Goal: Task Accomplishment & Management: Use online tool/utility

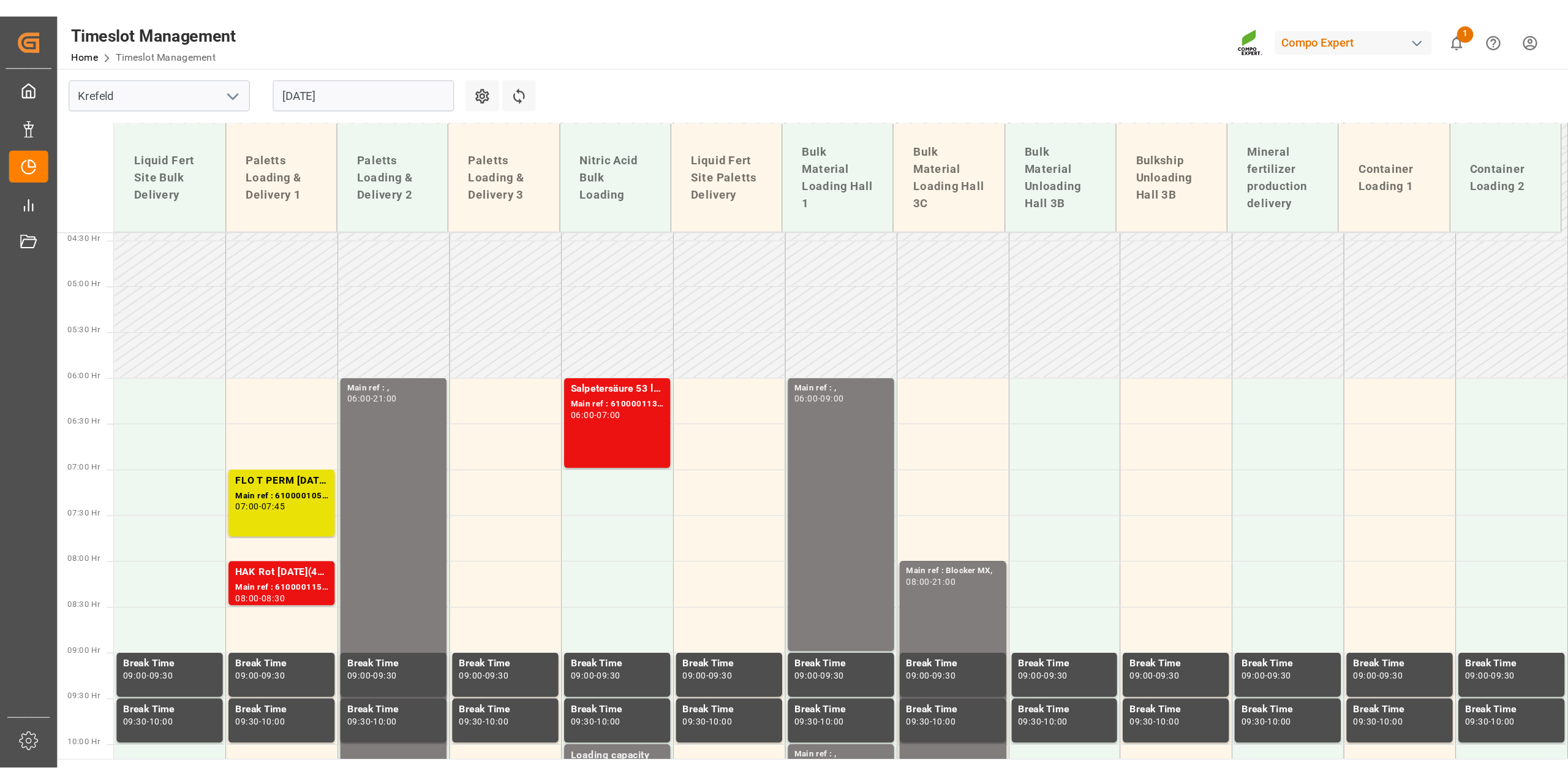
scroll to position [511, 0]
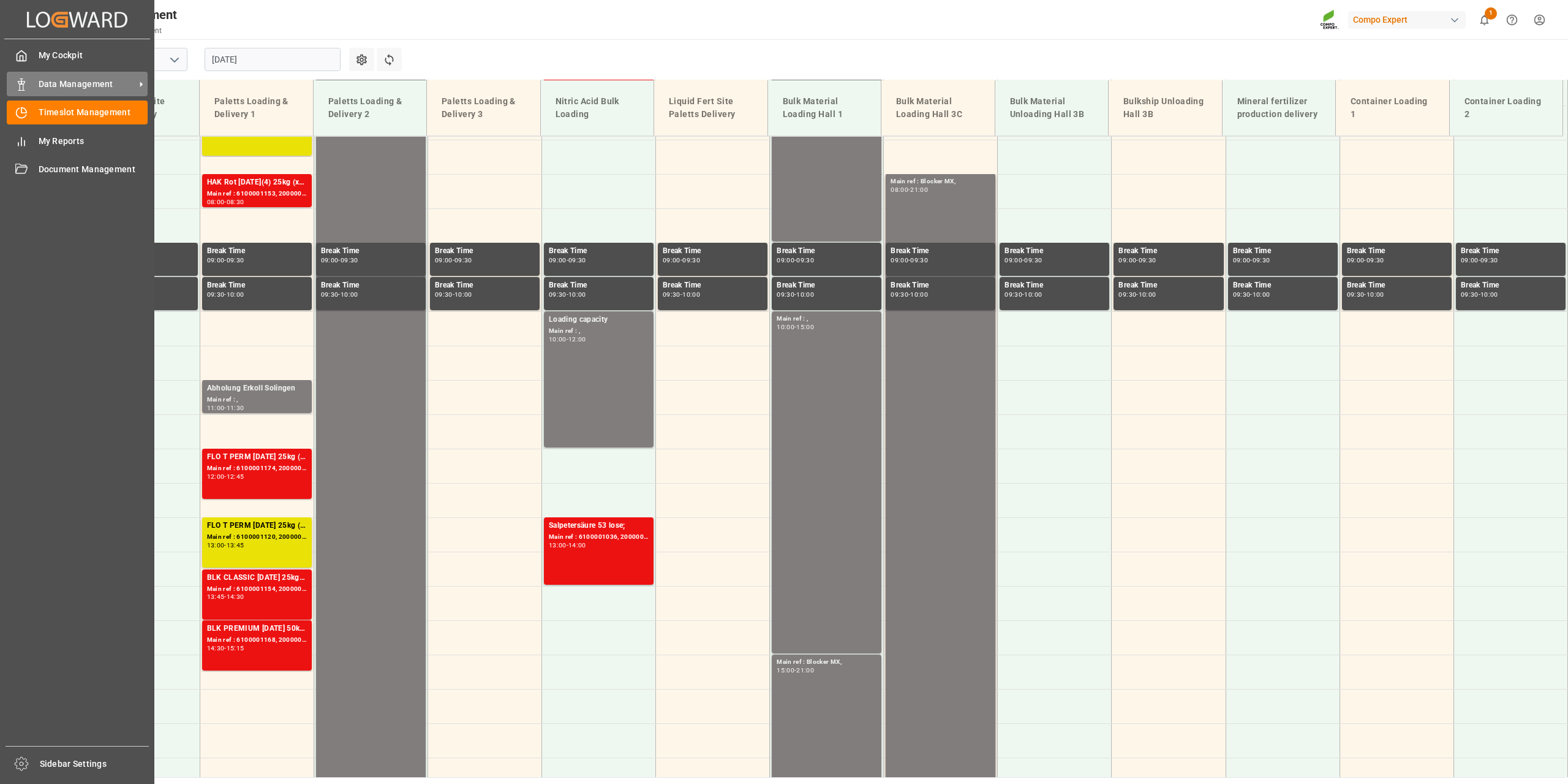
click at [32, 87] on div "Data Management Data Management" at bounding box center [77, 83] width 141 height 24
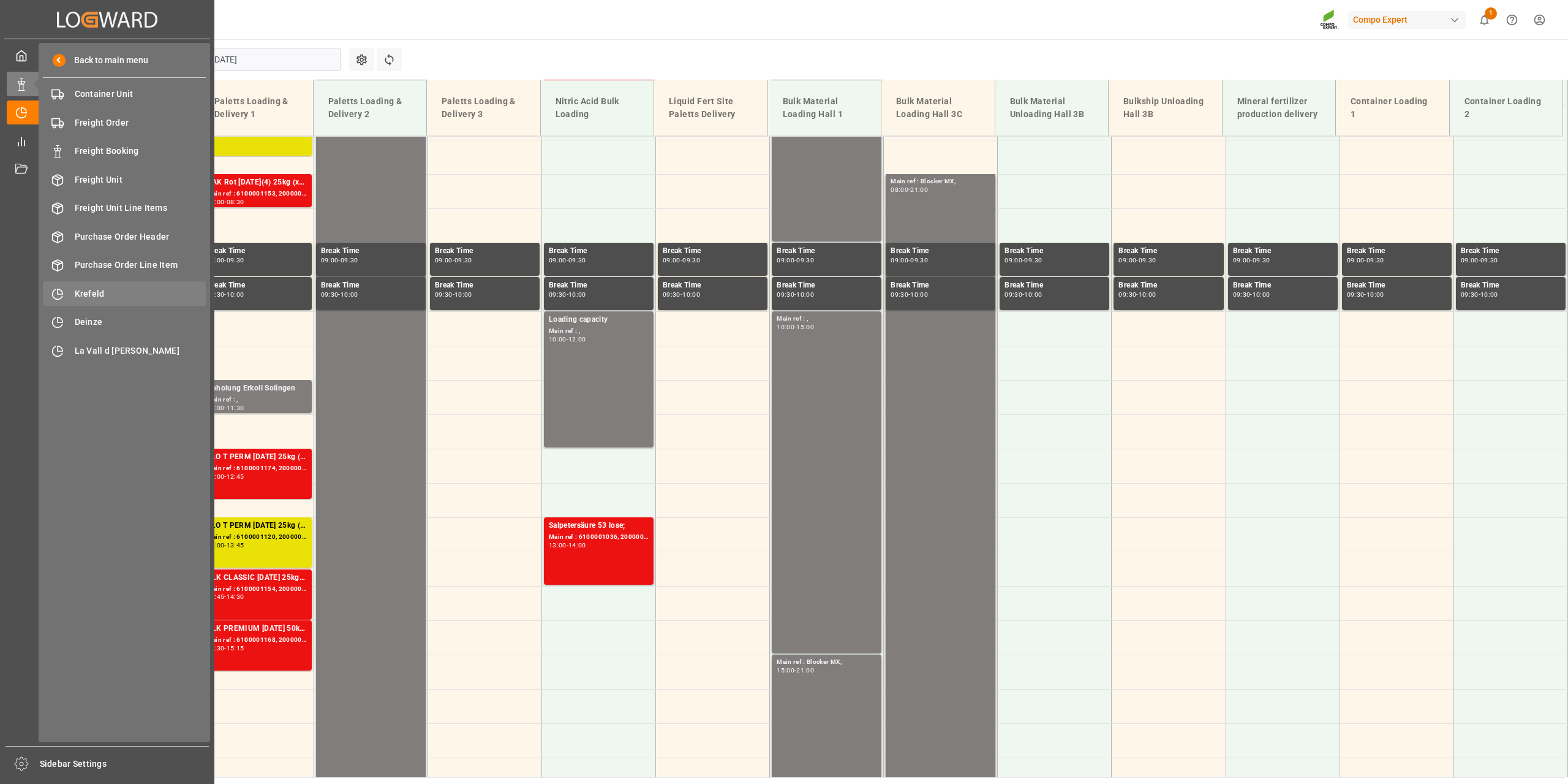
click at [106, 284] on div "Krefeld Krefeld" at bounding box center [125, 293] width 163 height 24
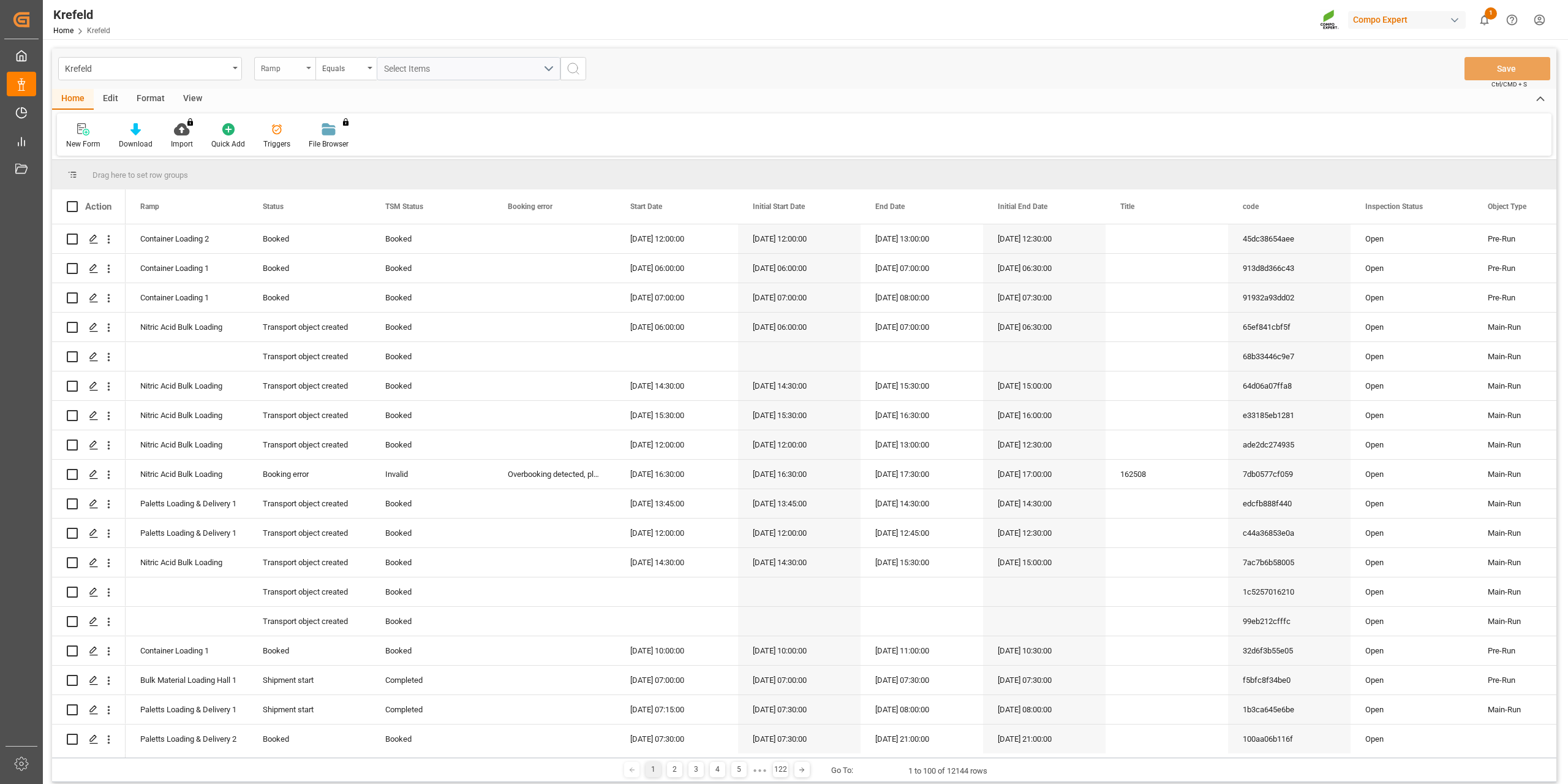
click at [292, 67] on div "Ramp" at bounding box center [282, 67] width 42 height 14
click at [781, 102] on div "Home Edit Format View" at bounding box center [804, 99] width 1505 height 21
click at [276, 67] on div "Ramp" at bounding box center [282, 67] width 42 height 14
type input "frei"
click at [307, 120] on div "Freight order Number" at bounding box center [347, 125] width 183 height 26
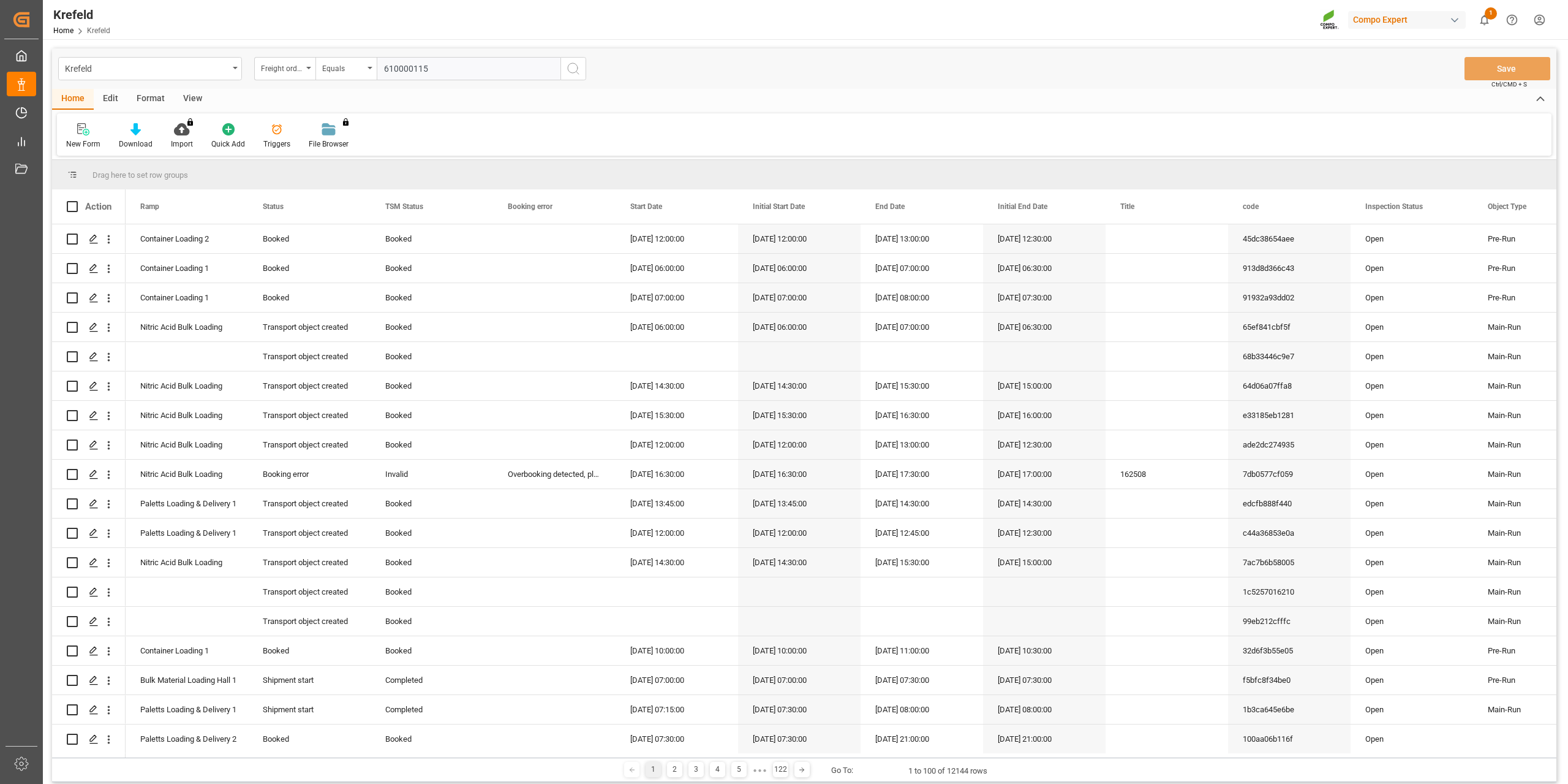
type input "6100001153"
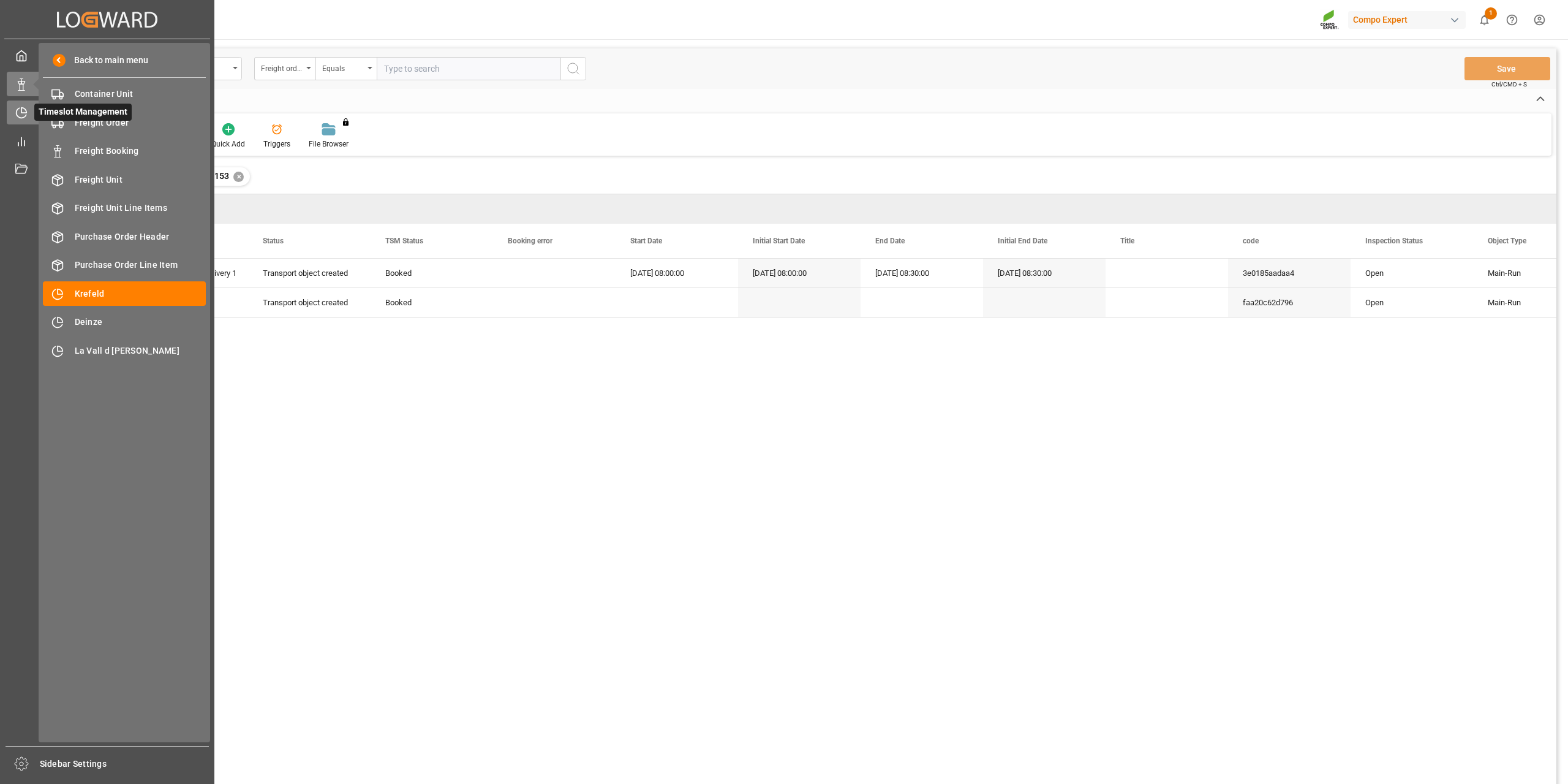
click at [15, 107] on div at bounding box center [17, 112] width 21 height 12
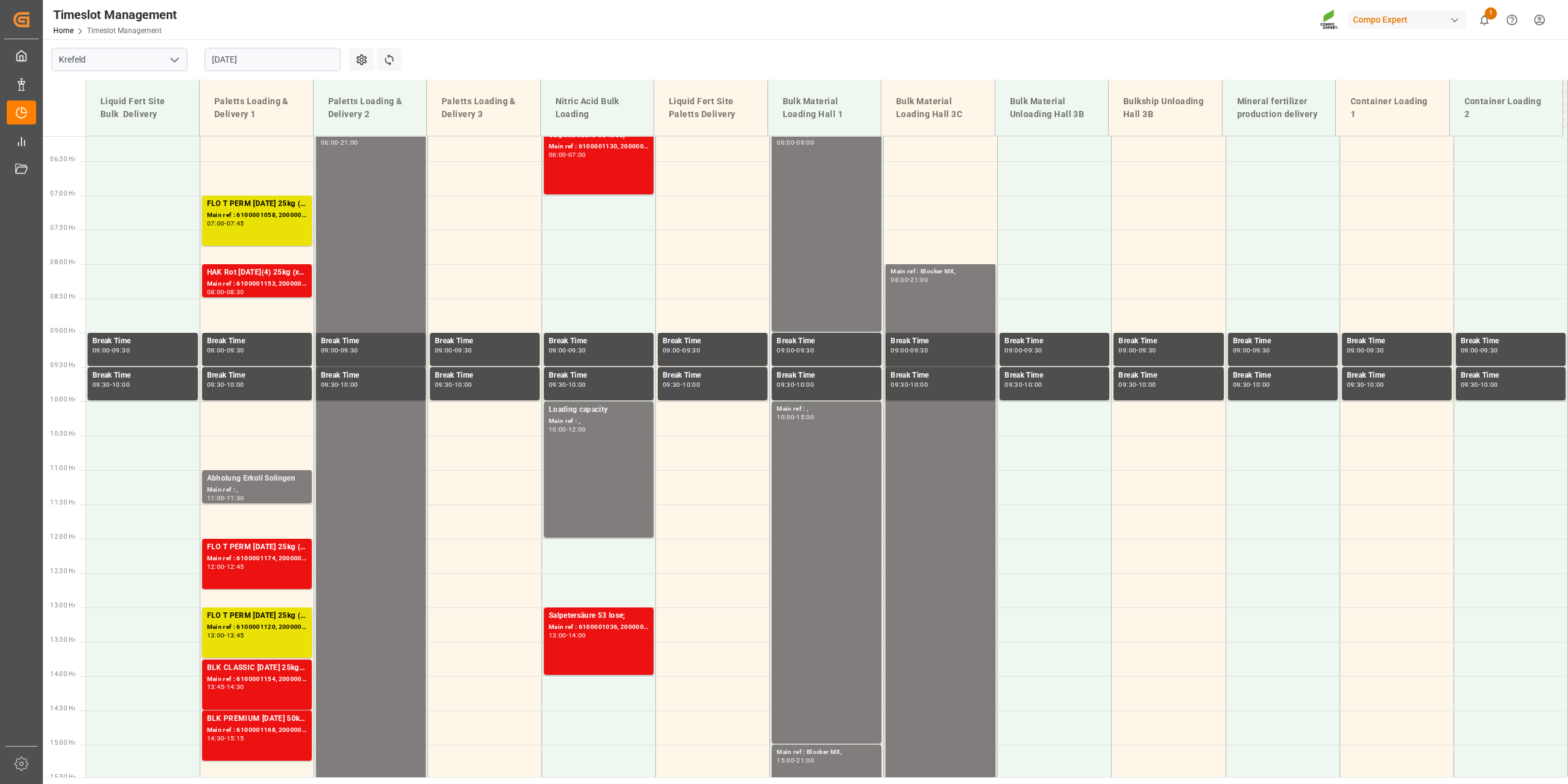
scroll to position [486, 0]
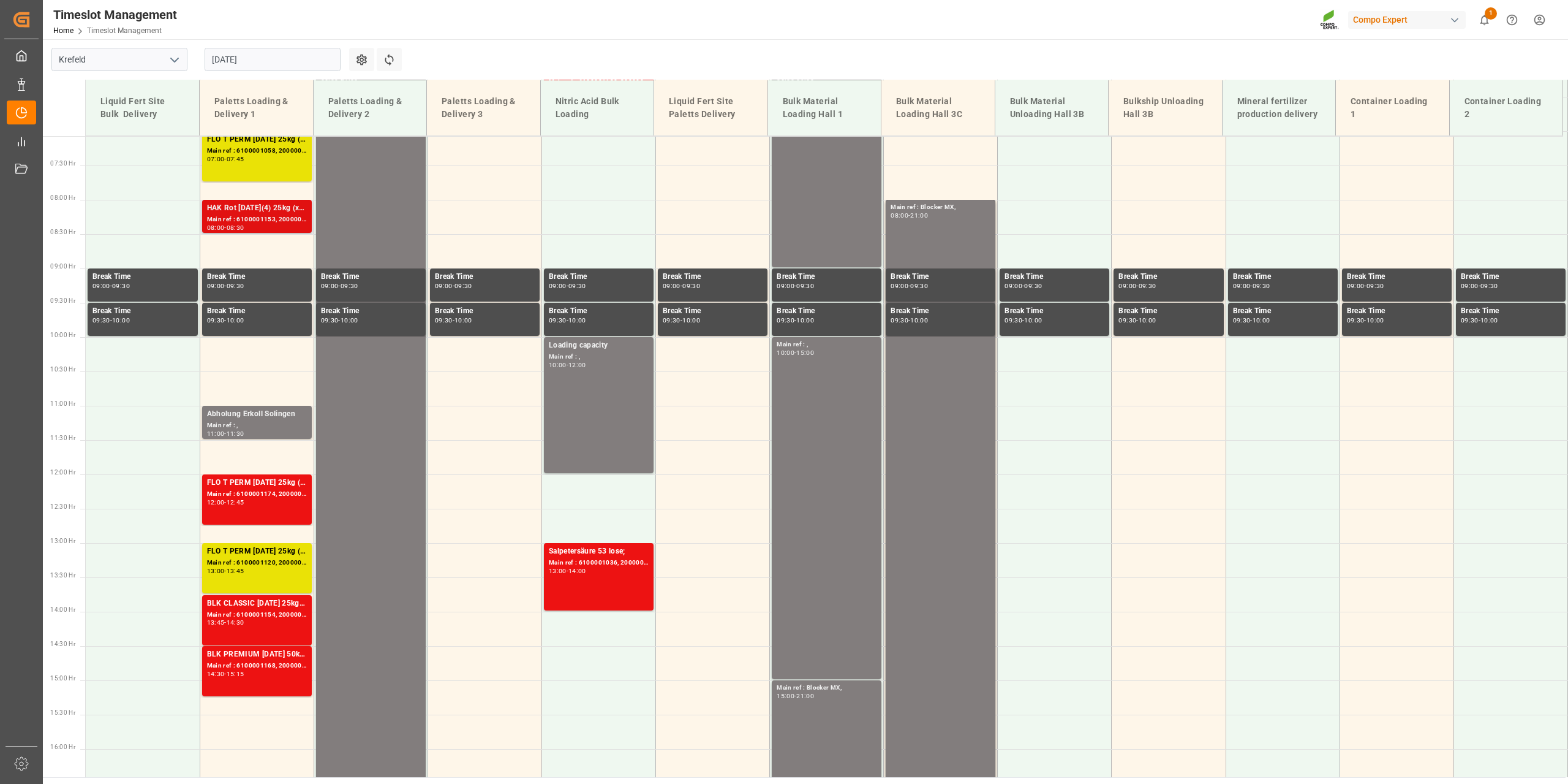
click at [244, 225] on div "08:30" at bounding box center [235, 228] width 17 height 6
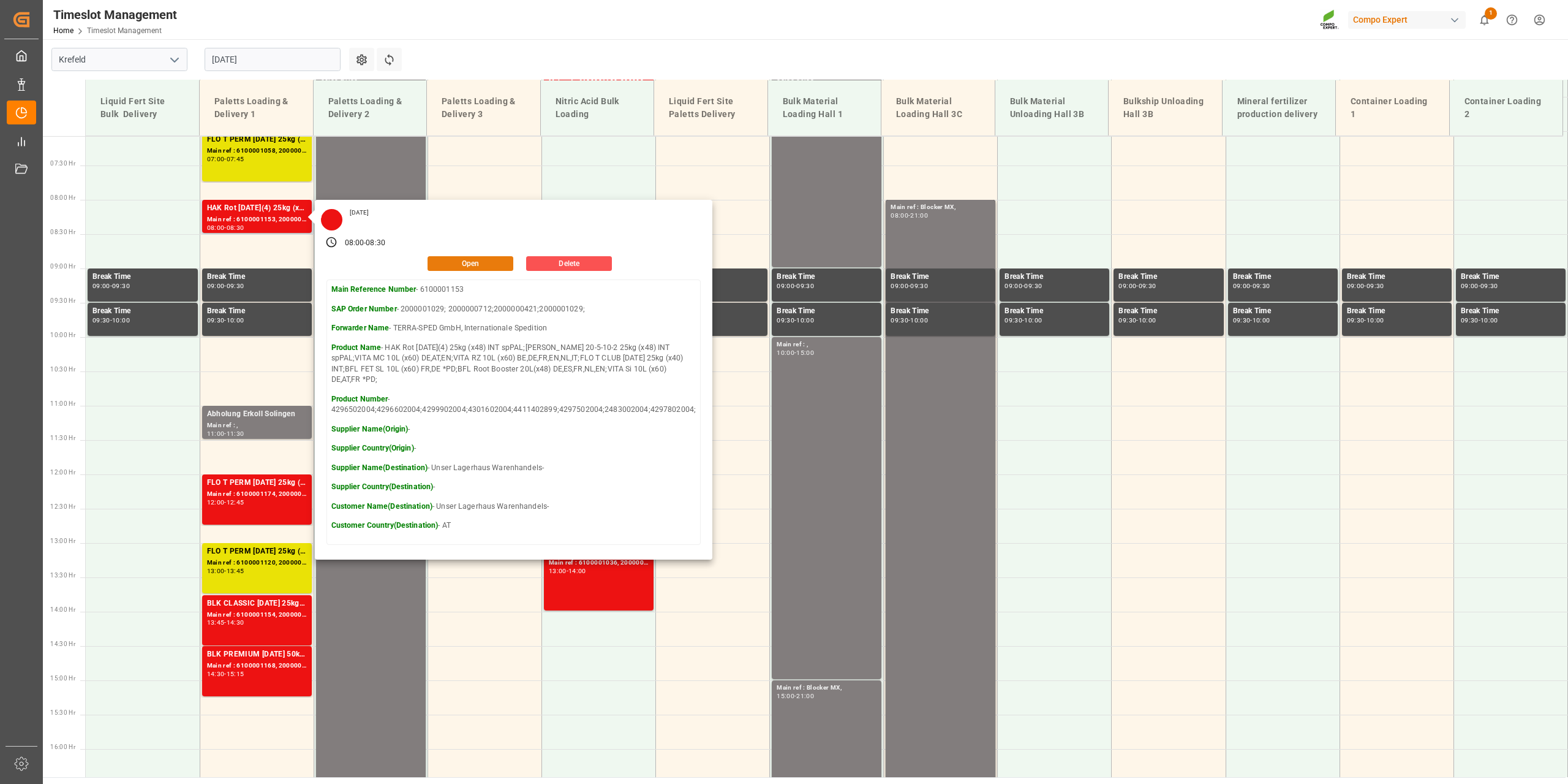
click at [446, 264] on button "Open" at bounding box center [470, 264] width 86 height 15
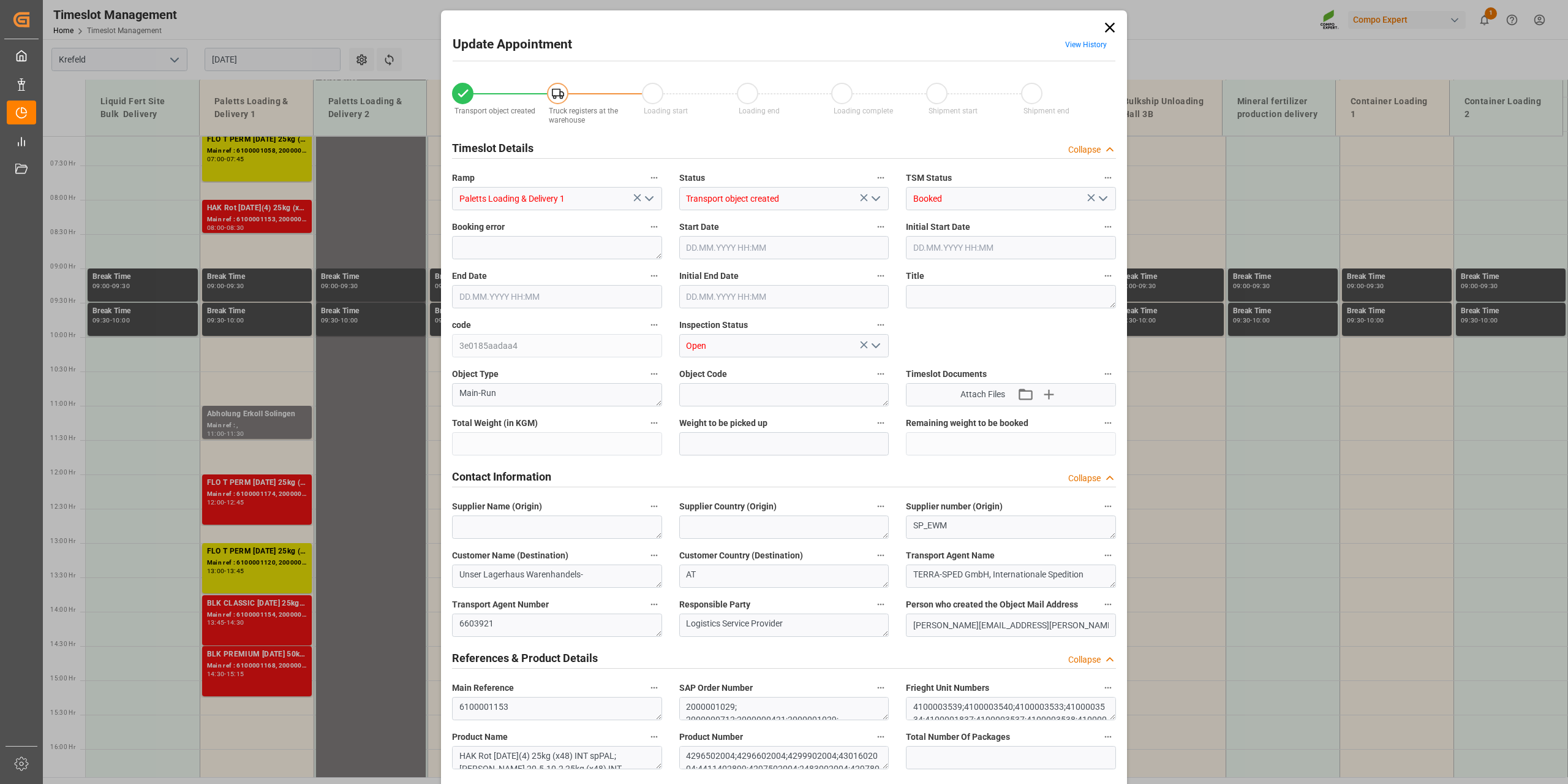
type input "3501.7"
type input "0"
type input "[DATE] 08:00"
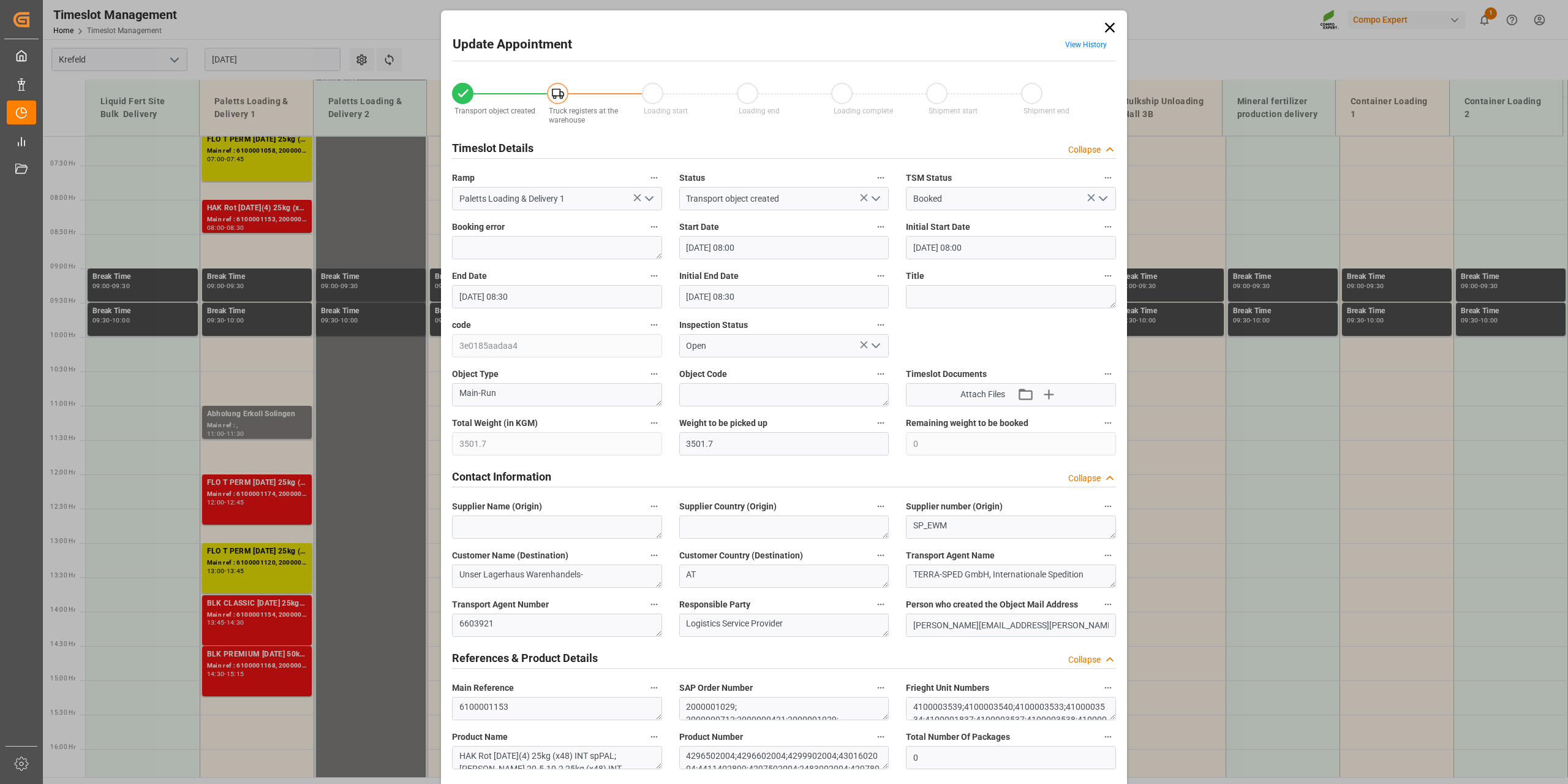
type input "[DATE] 08:00"
type input "[DATE] 08:30"
type input "[DATE] 16:13"
type input "[DATE] 08:48"
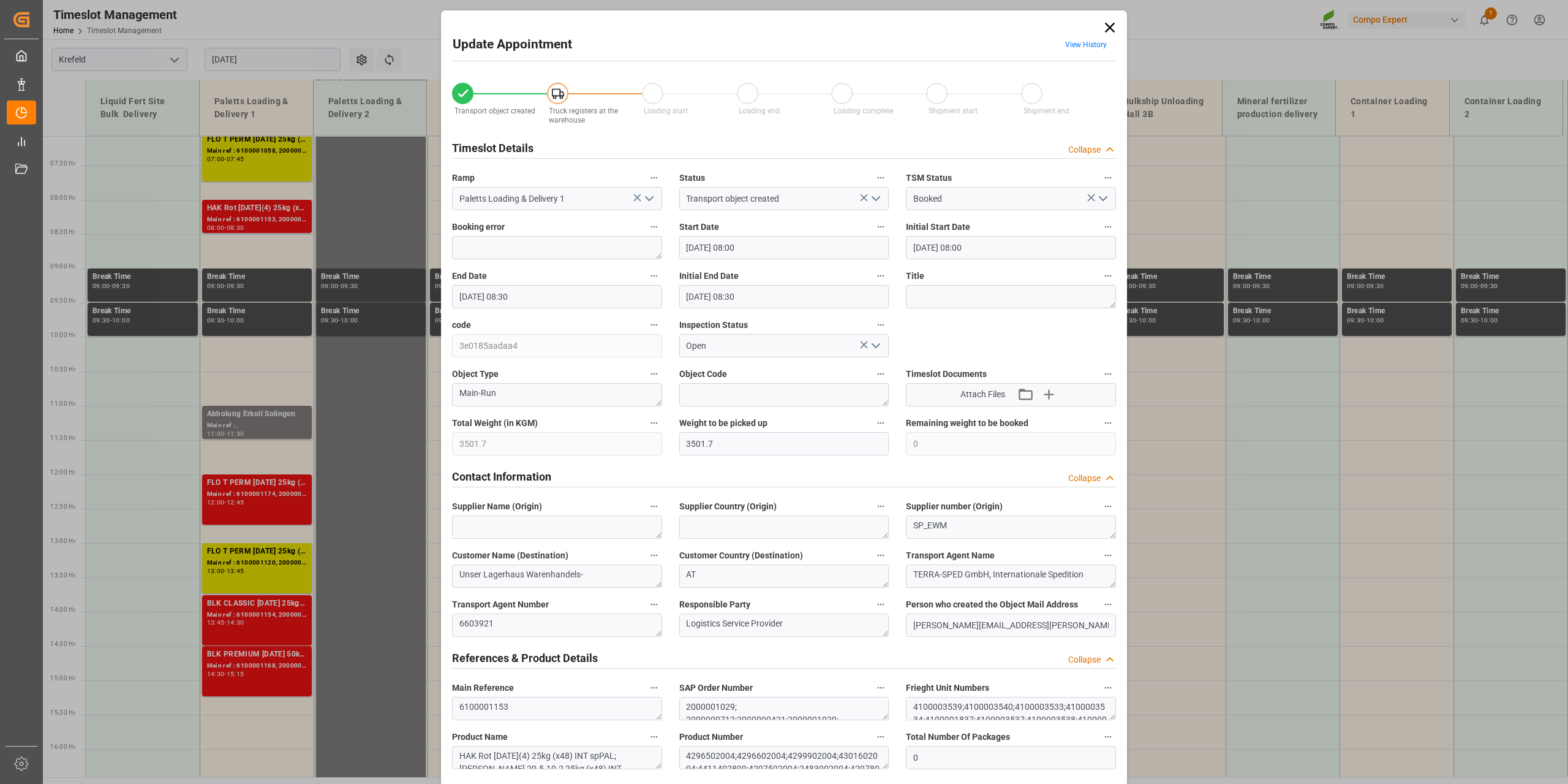
click at [1096, 48] on link "View History" at bounding box center [1086, 45] width 42 height 8
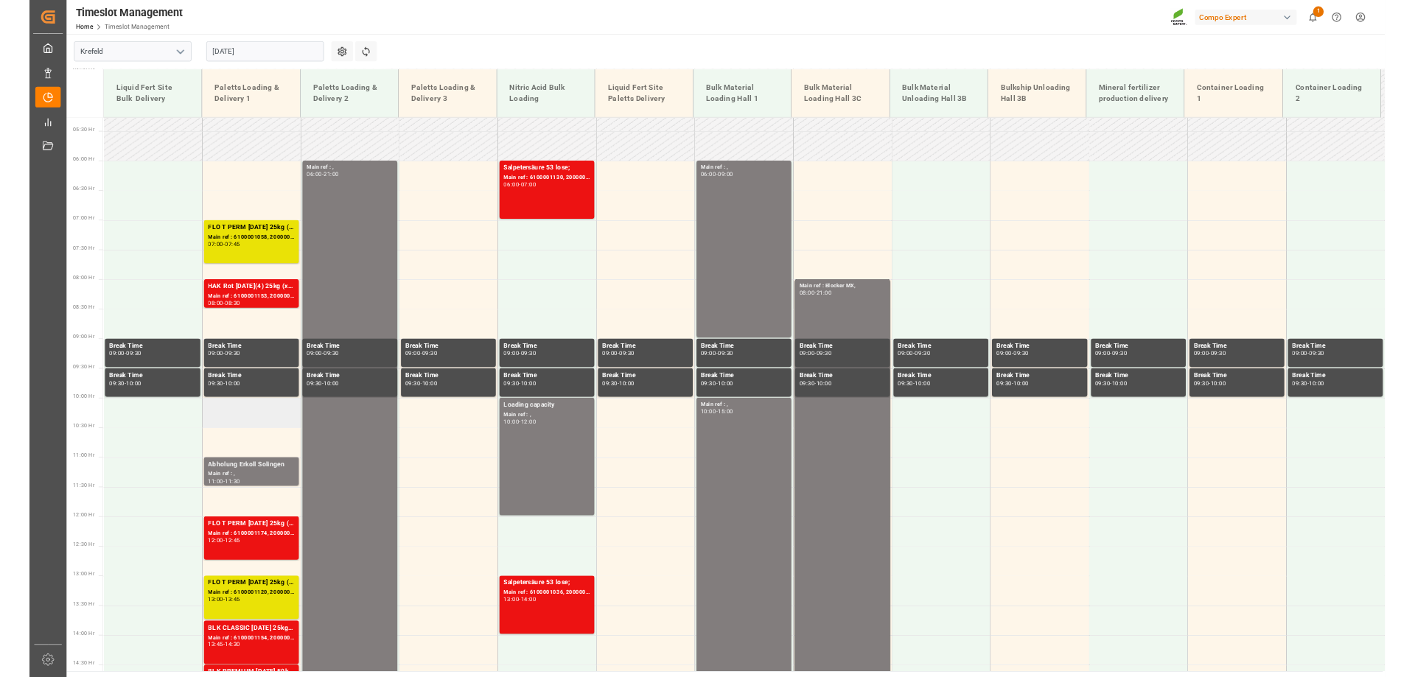
scroll to position [436, 0]
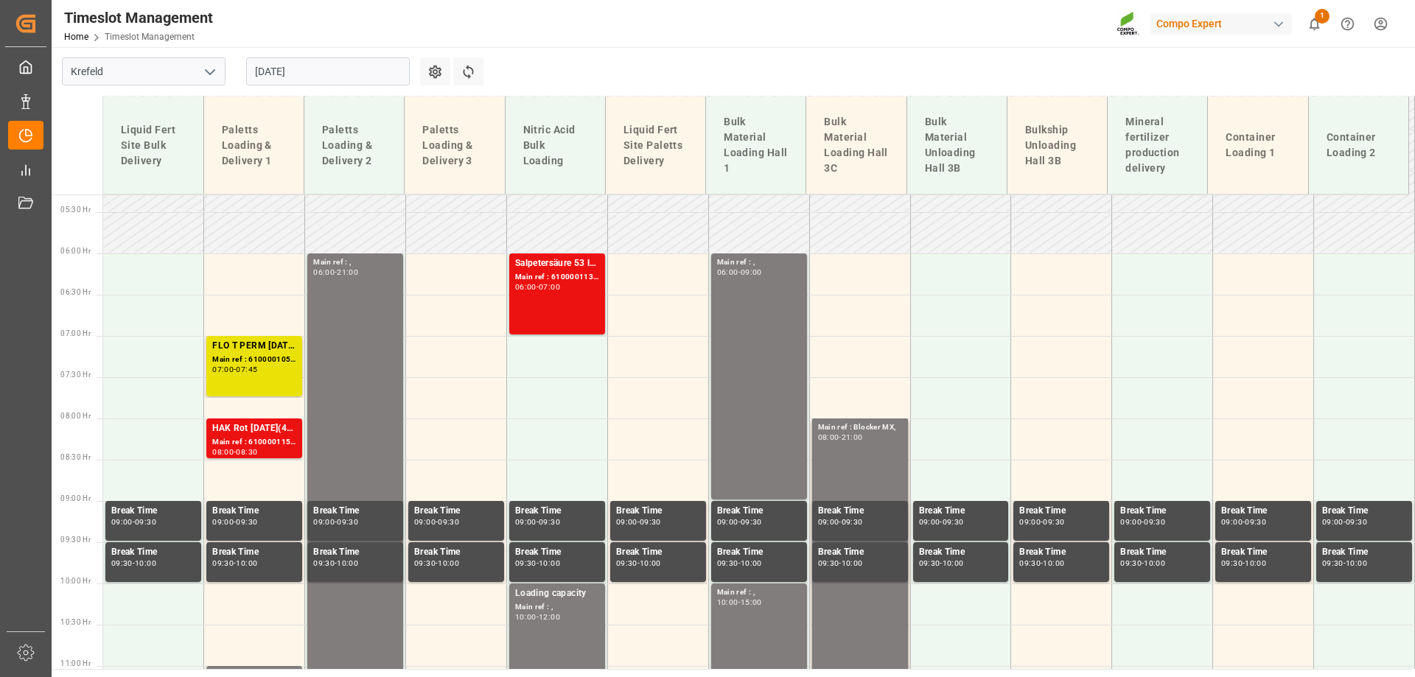
click at [288, 69] on input "[DATE]" at bounding box center [328, 72] width 164 height 28
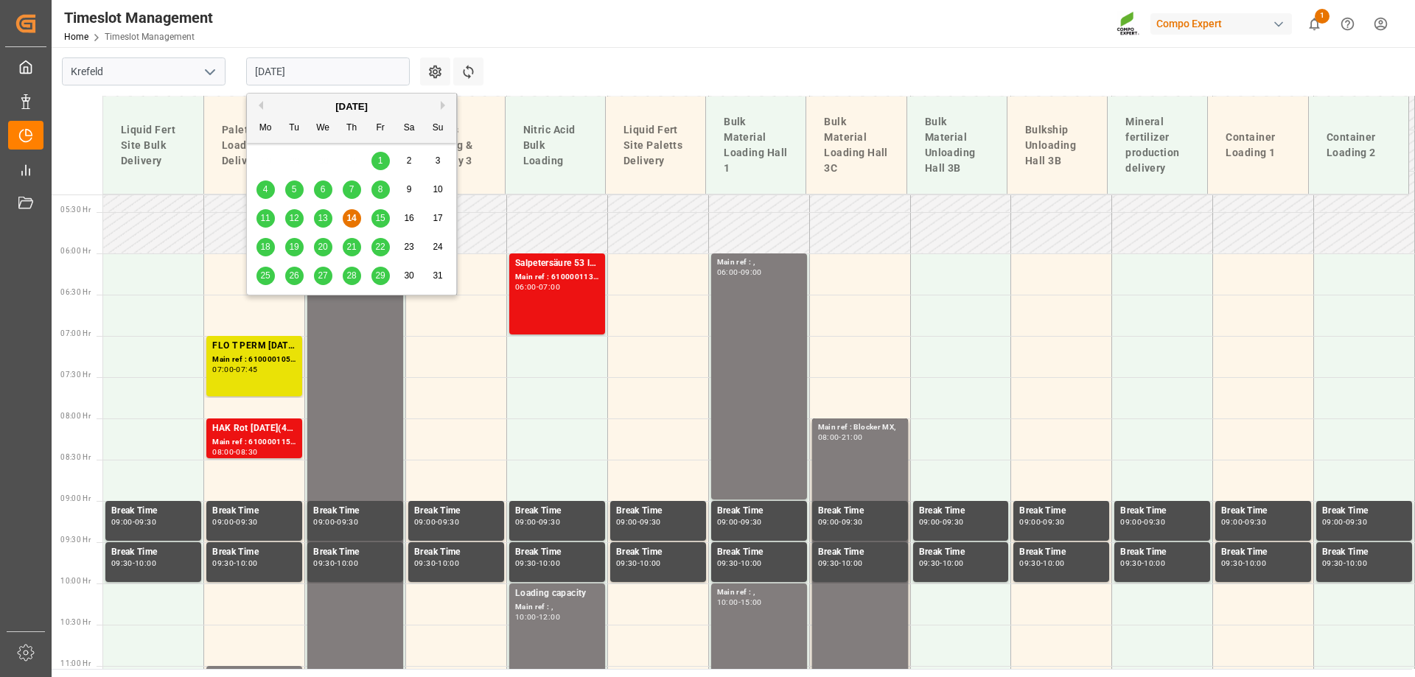
click at [442, 105] on button "Next Month" at bounding box center [445, 105] width 9 height 9
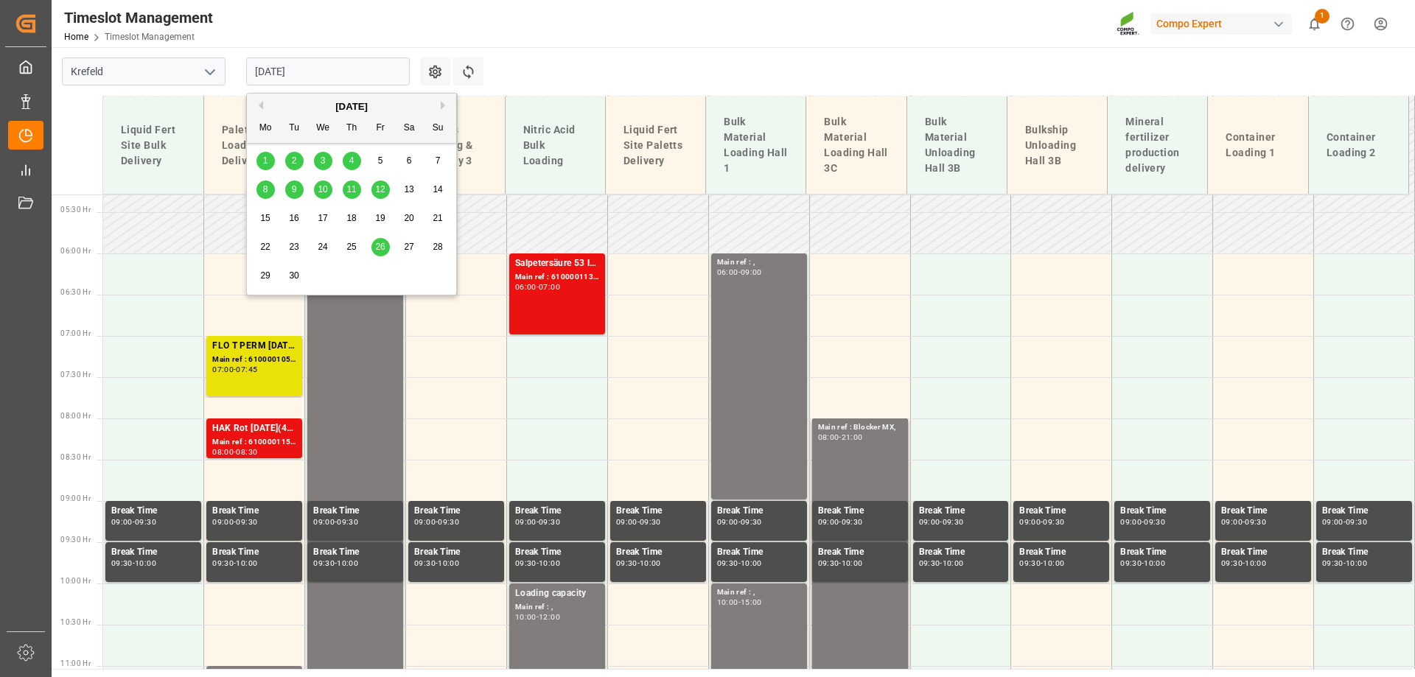
click at [321, 158] on span "3" at bounding box center [323, 161] width 5 height 10
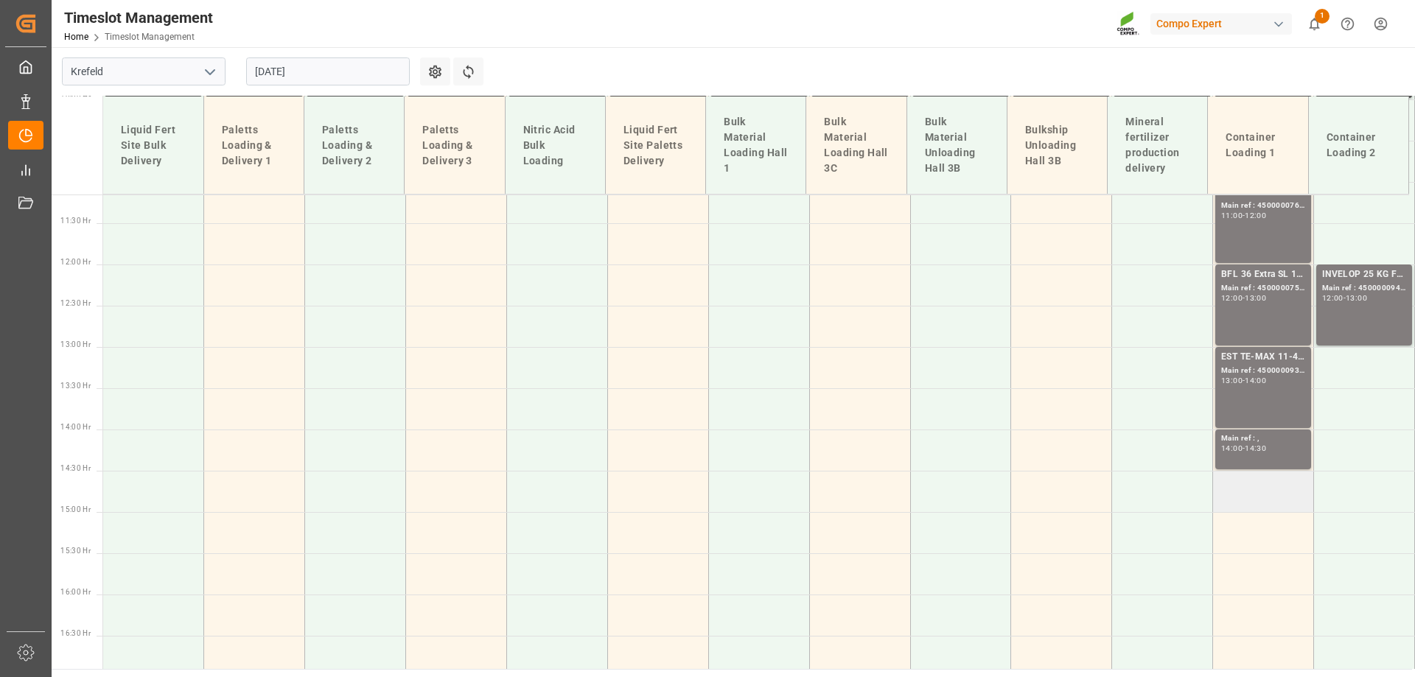
scroll to position [919, 0]
click at [1258, 448] on div "14:30" at bounding box center [1255, 450] width 21 height 7
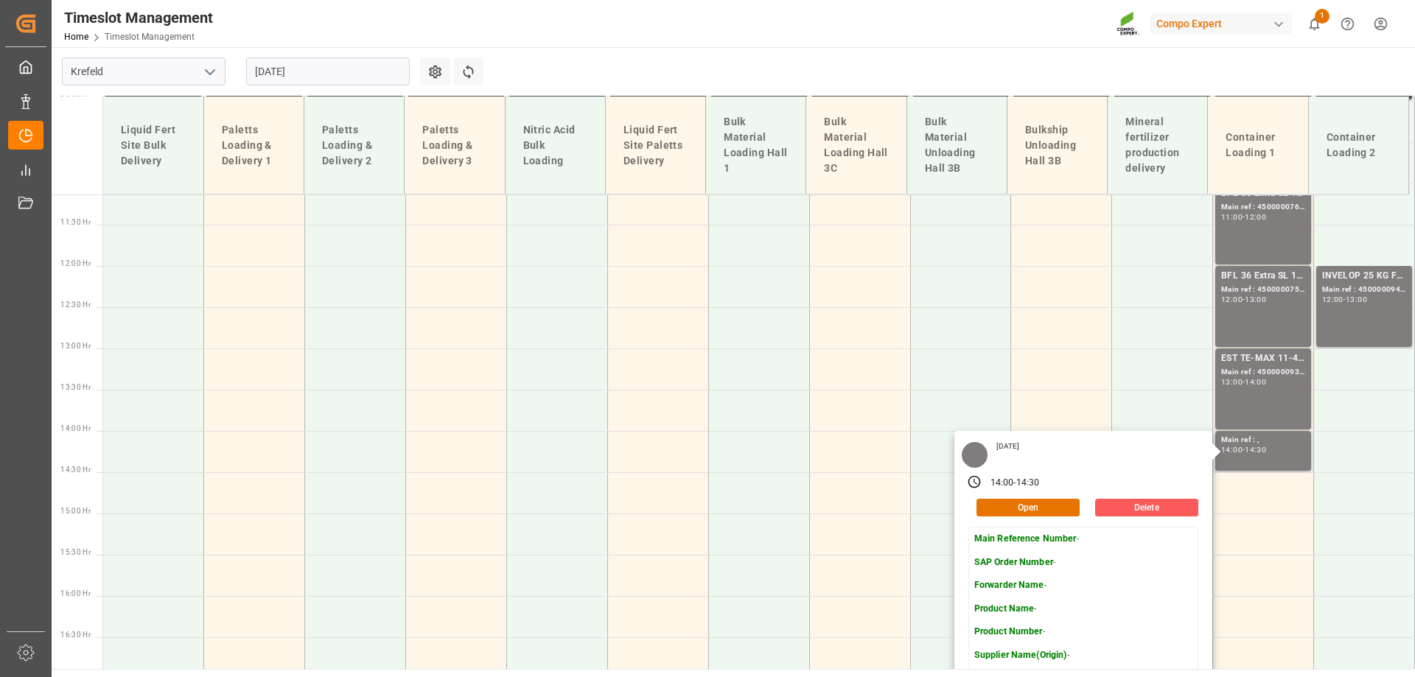
click at [1148, 503] on button "Delete" at bounding box center [1146, 508] width 103 height 18
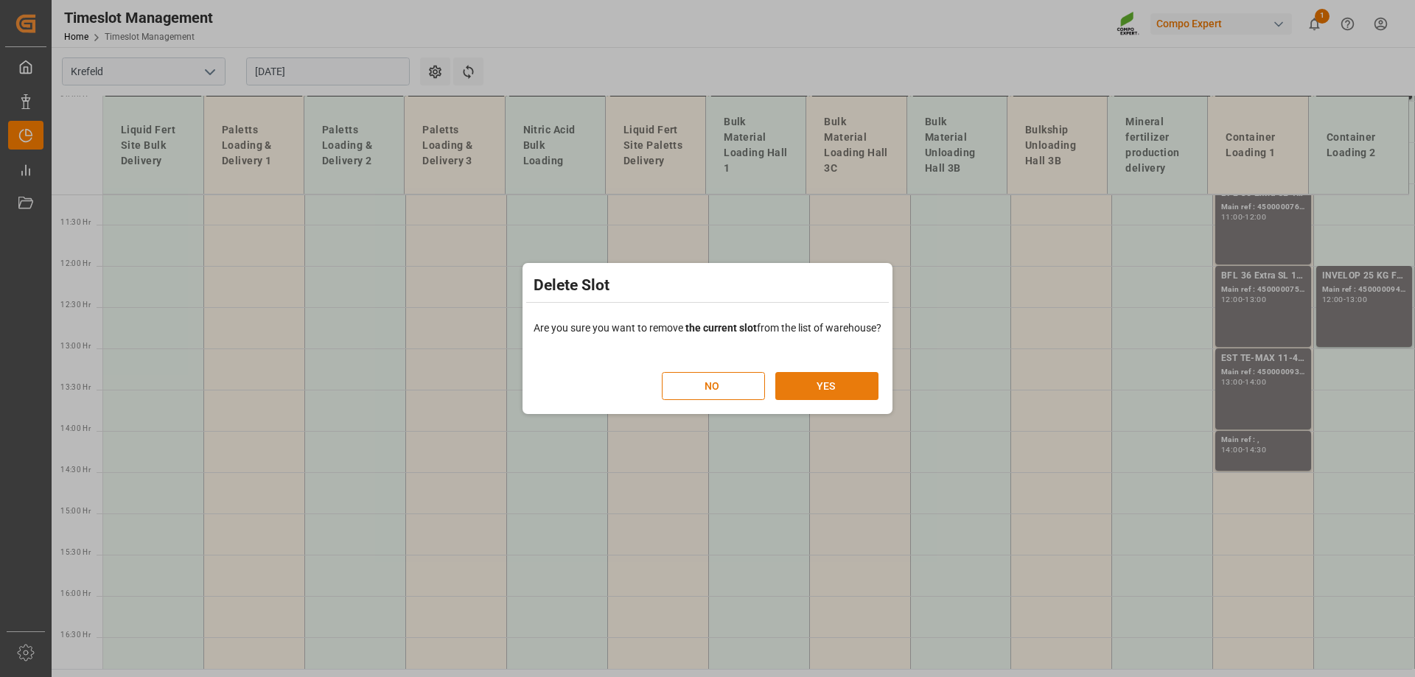
click at [791, 383] on button "YES" at bounding box center [827, 386] width 103 height 28
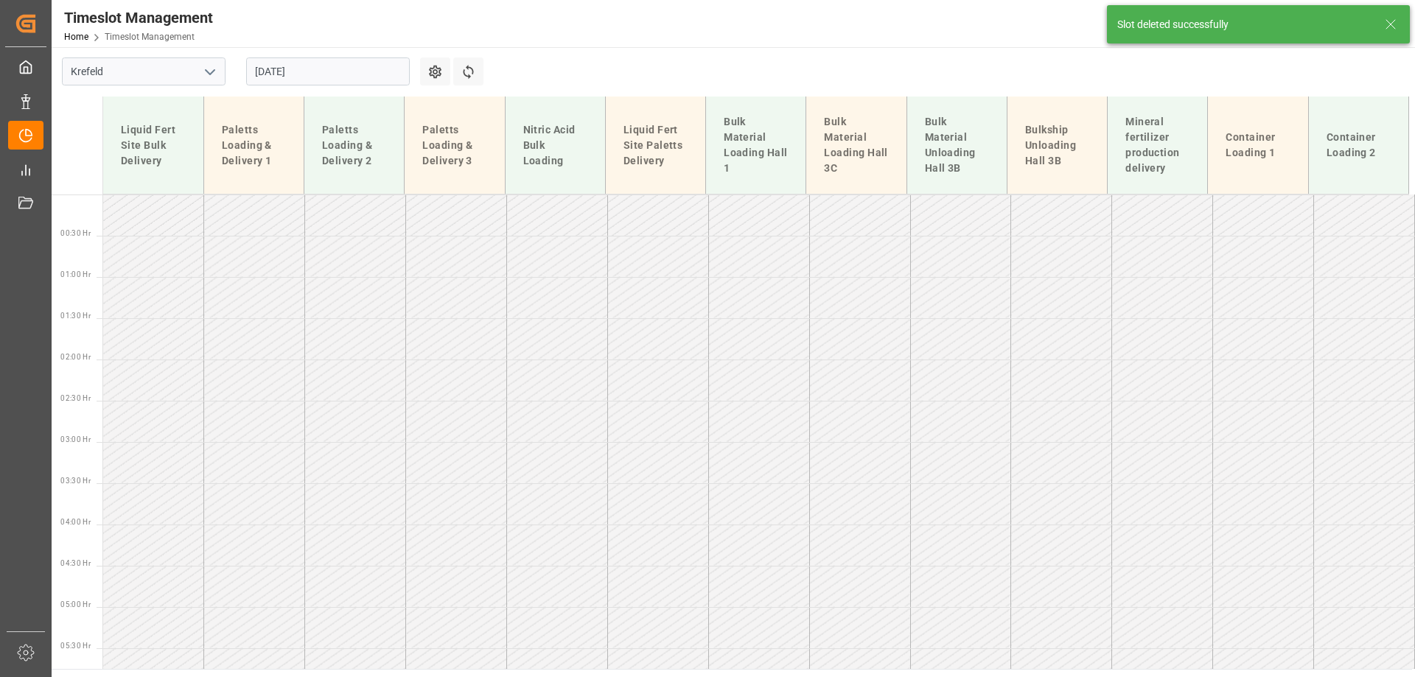
click at [287, 80] on input "[DATE]" at bounding box center [328, 72] width 164 height 28
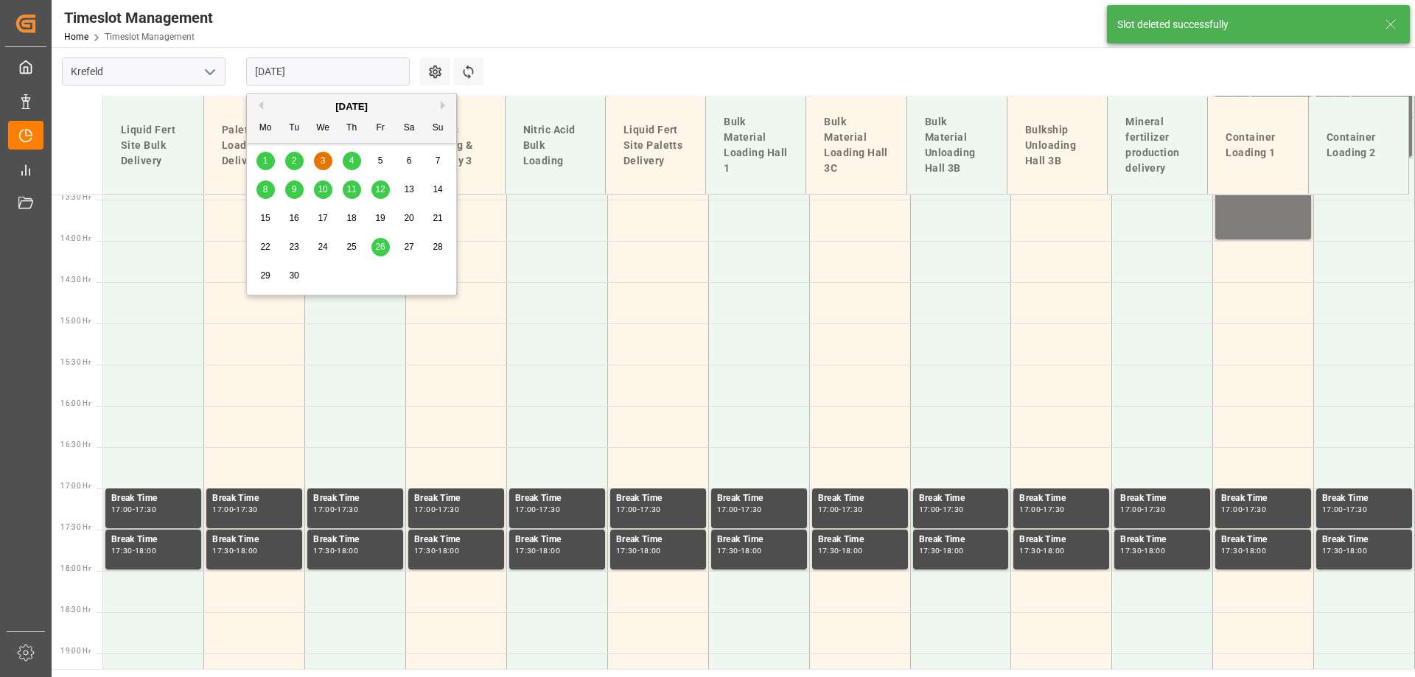
scroll to position [1110, 0]
click at [293, 159] on span "2" at bounding box center [294, 161] width 5 height 10
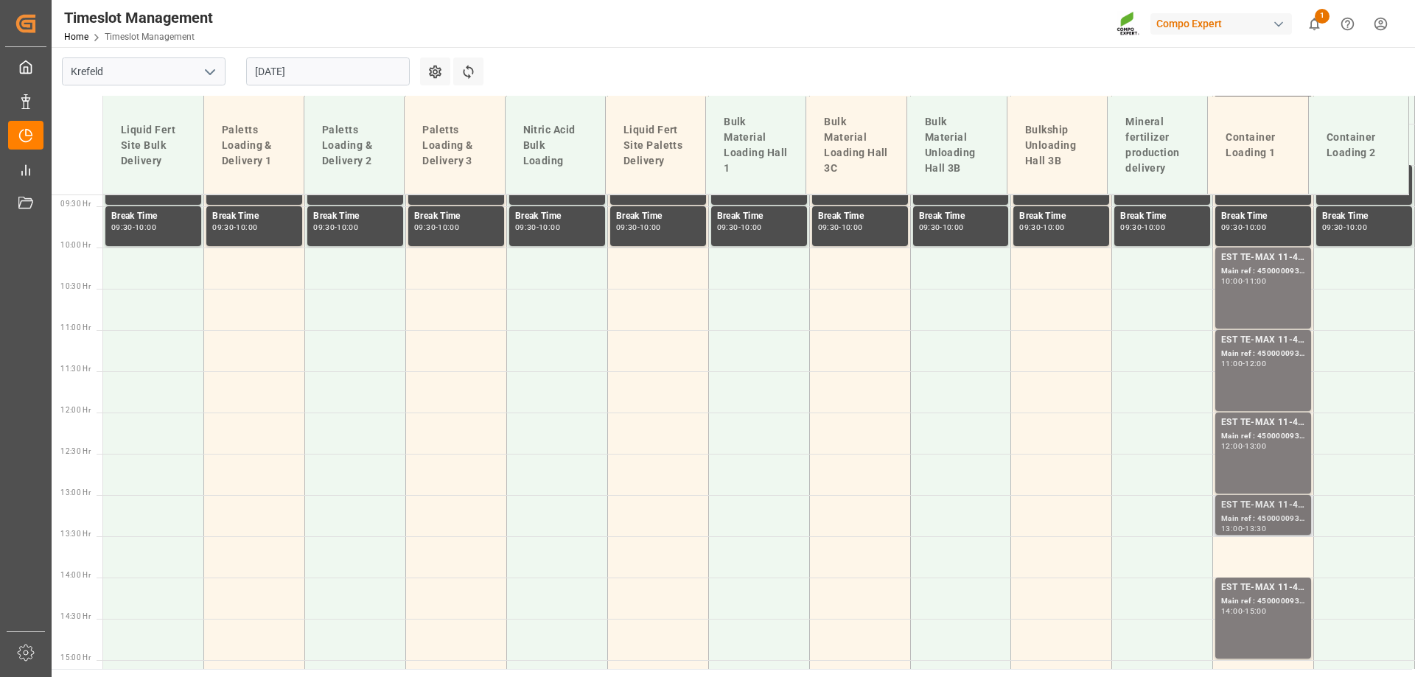
scroll to position [772, 0]
click at [1255, 515] on div "Main ref : 4500000930, 2000000976;" at bounding box center [1264, 520] width 84 height 13
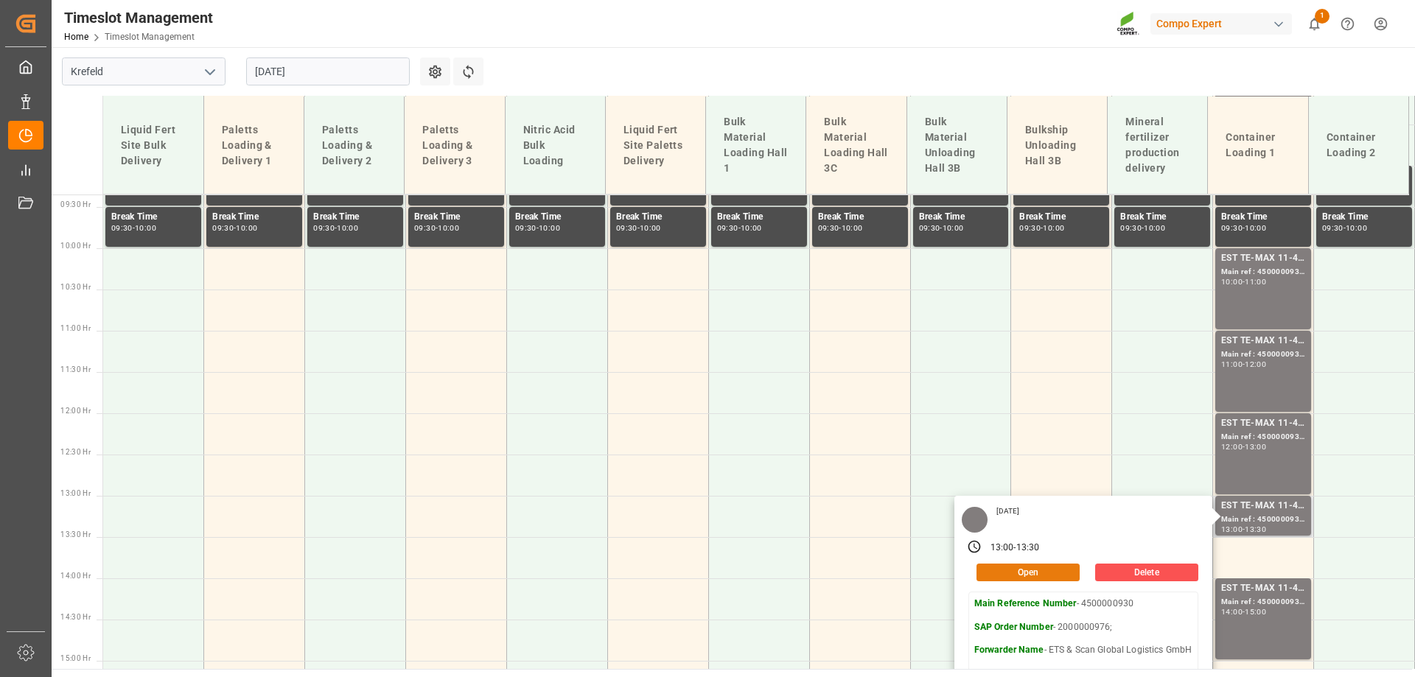
click at [1015, 569] on button "Open" at bounding box center [1028, 573] width 103 height 18
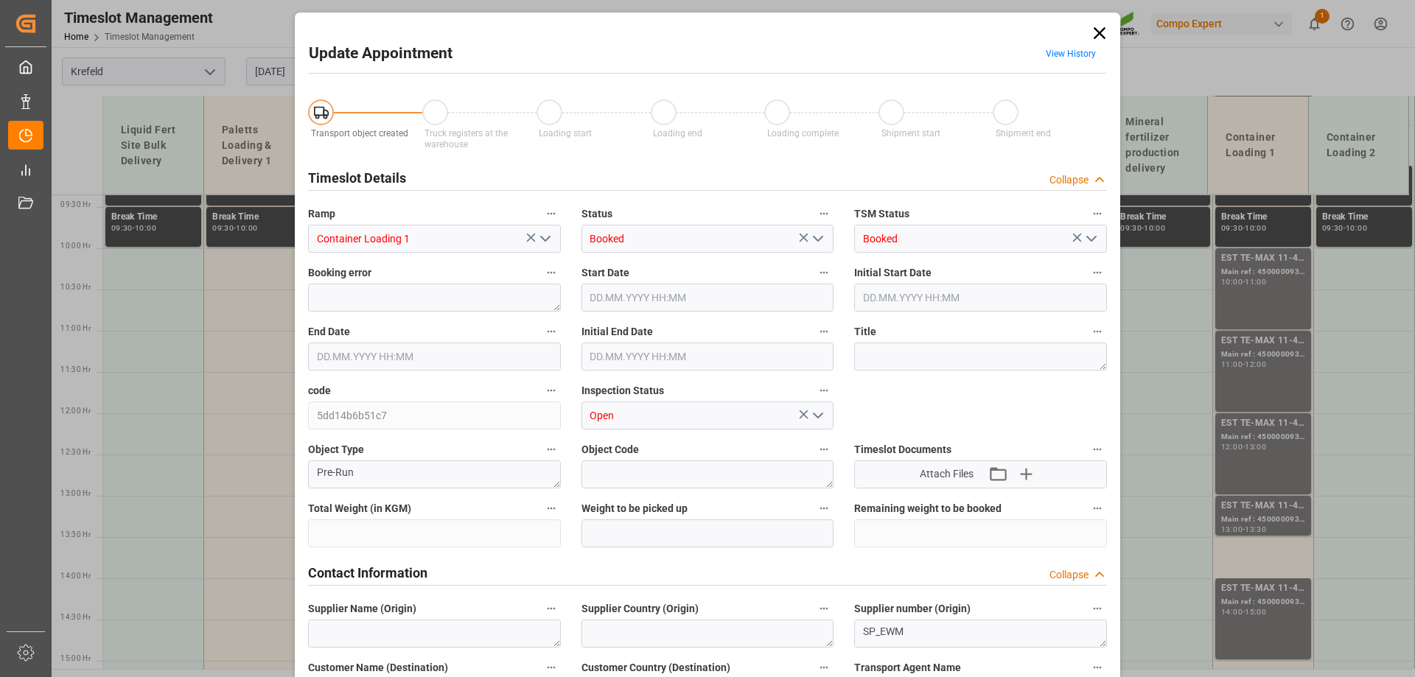
type input "20664"
type input "0"
type input "[DATE] 13:00"
type input "[DATE] 13:30"
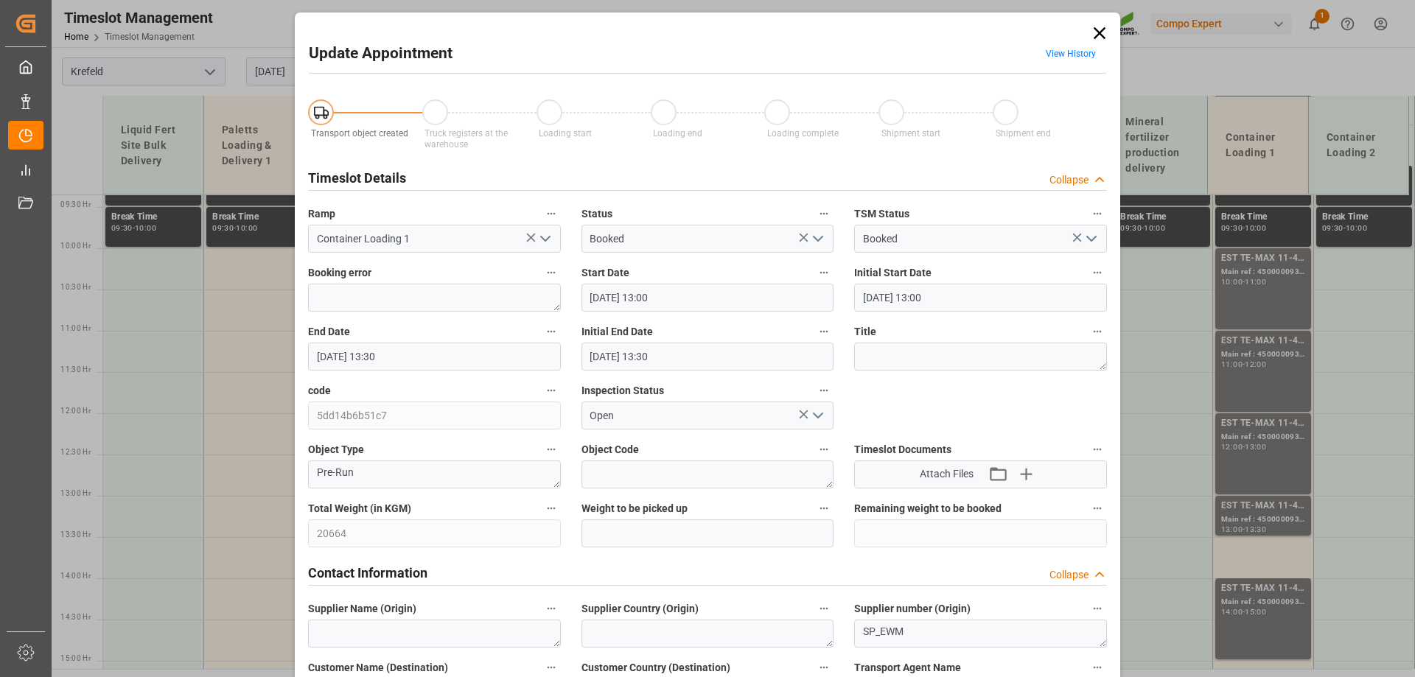
type input "[DATE] 13:30"
type input "[DATE] 06:06"
click at [444, 347] on input "[DATE] 13:30" at bounding box center [434, 357] width 253 height 28
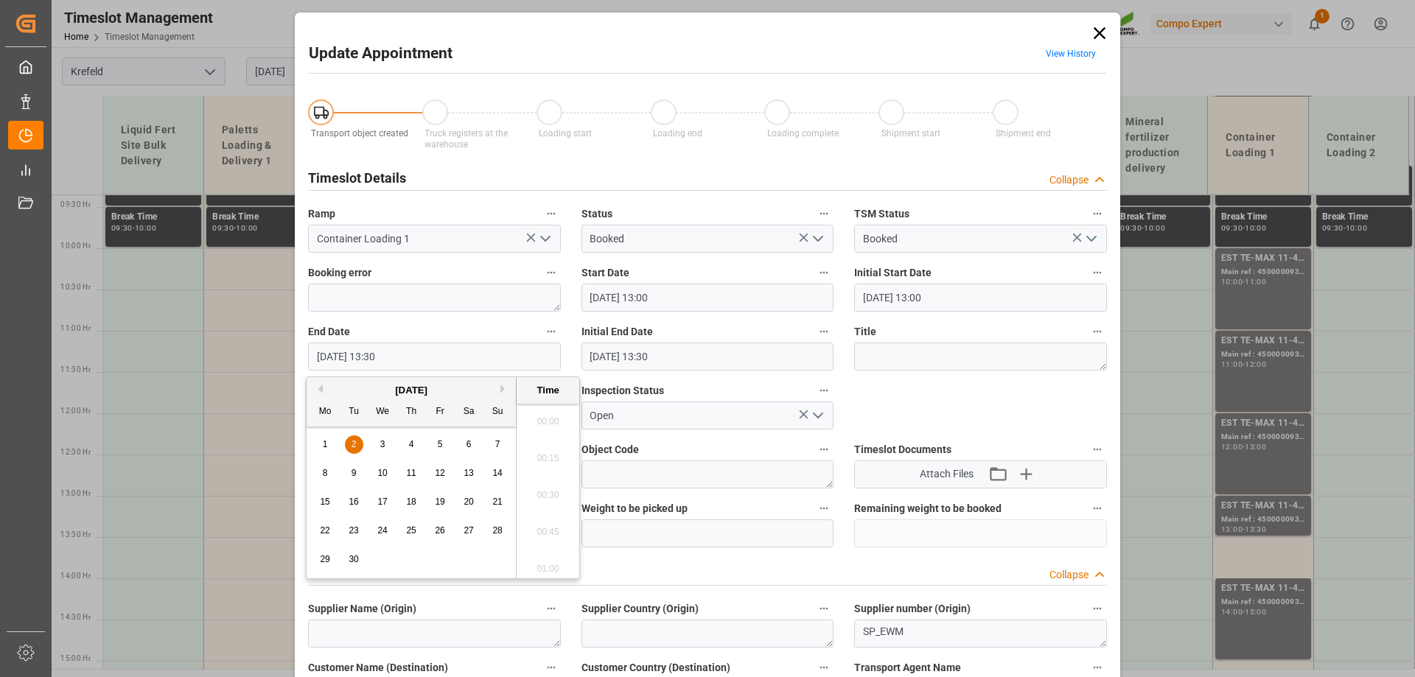
scroll to position [1922, 0]
click at [348, 447] on div "2" at bounding box center [354, 445] width 18 height 18
click at [559, 558] on li "14:00" at bounding box center [548, 564] width 63 height 37
type input "[DATE] 14:00"
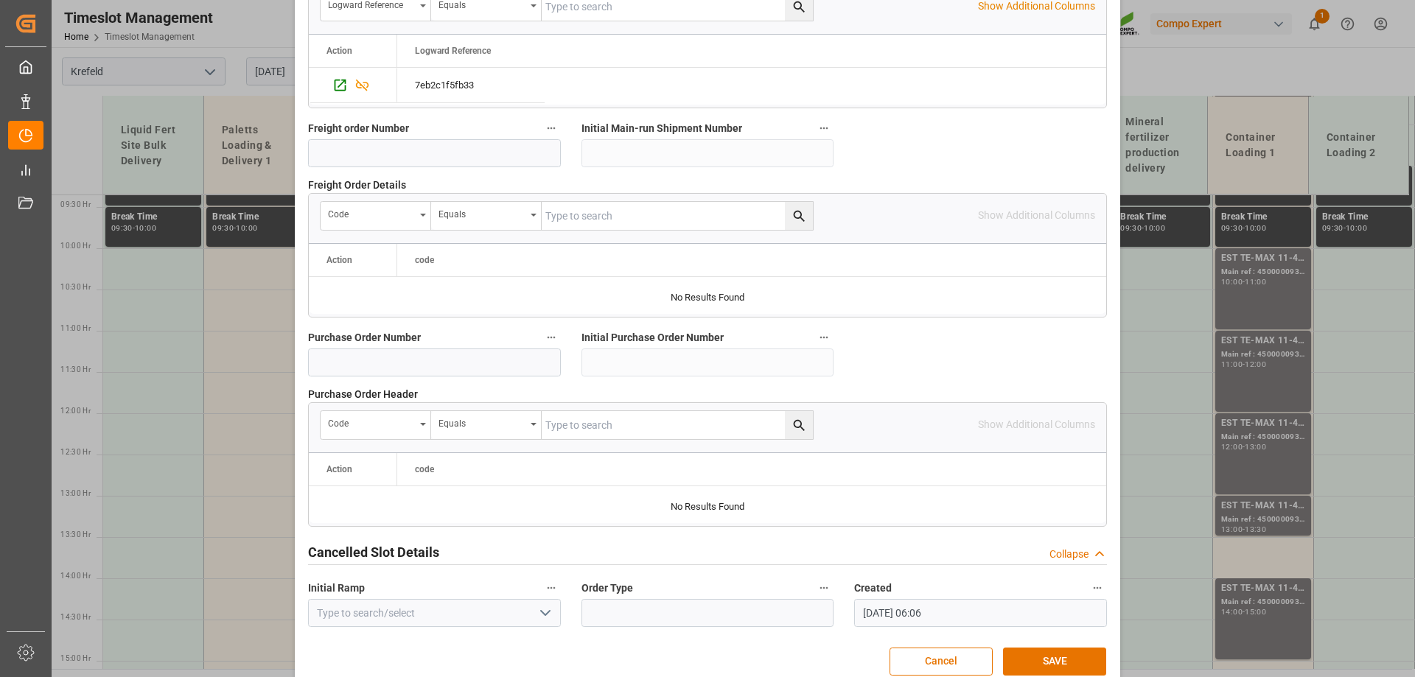
scroll to position [1368, 0]
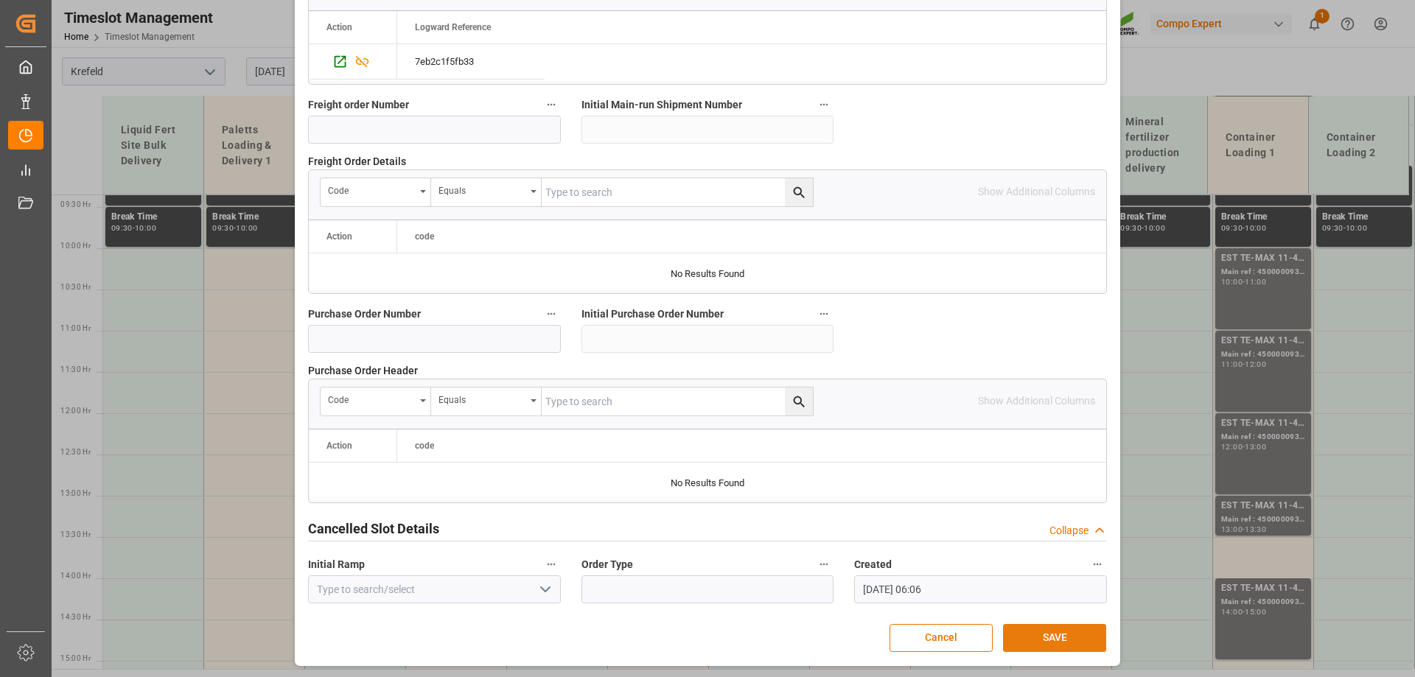
click at [1015, 635] on button "SAVE" at bounding box center [1054, 638] width 103 height 28
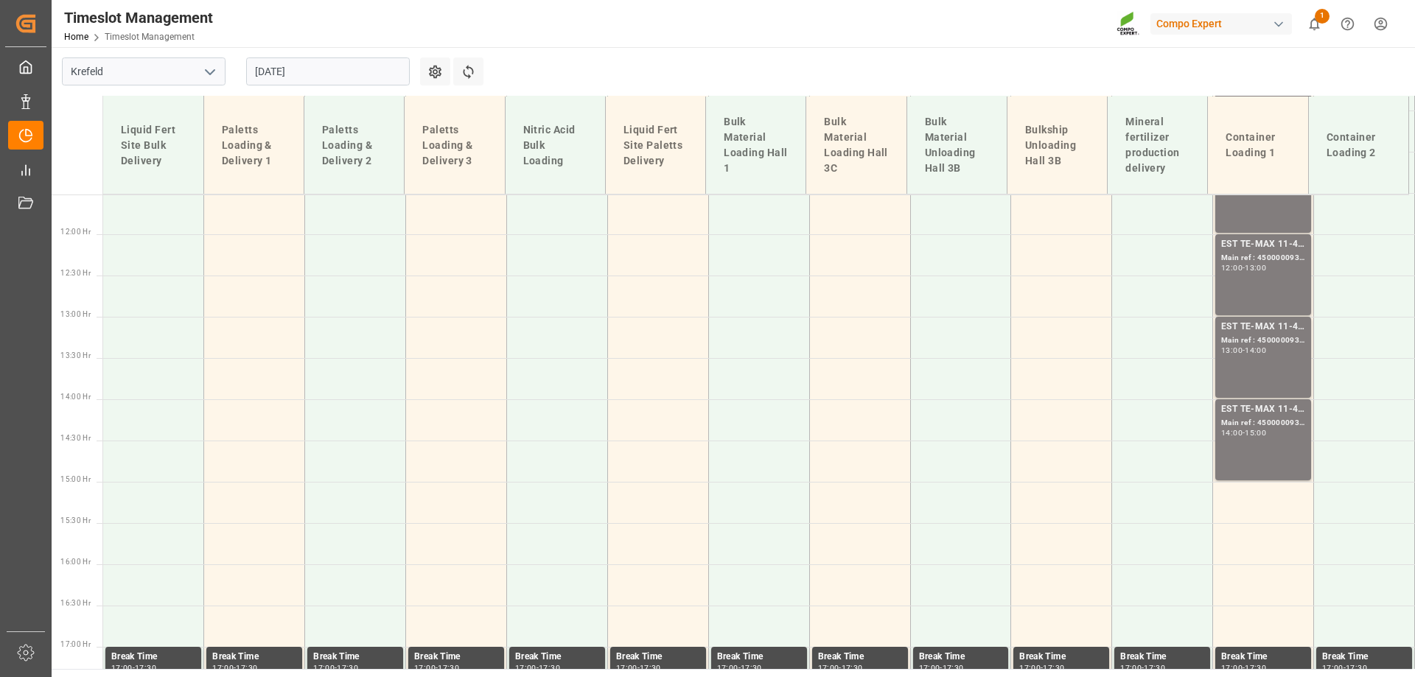
scroll to position [954, 0]
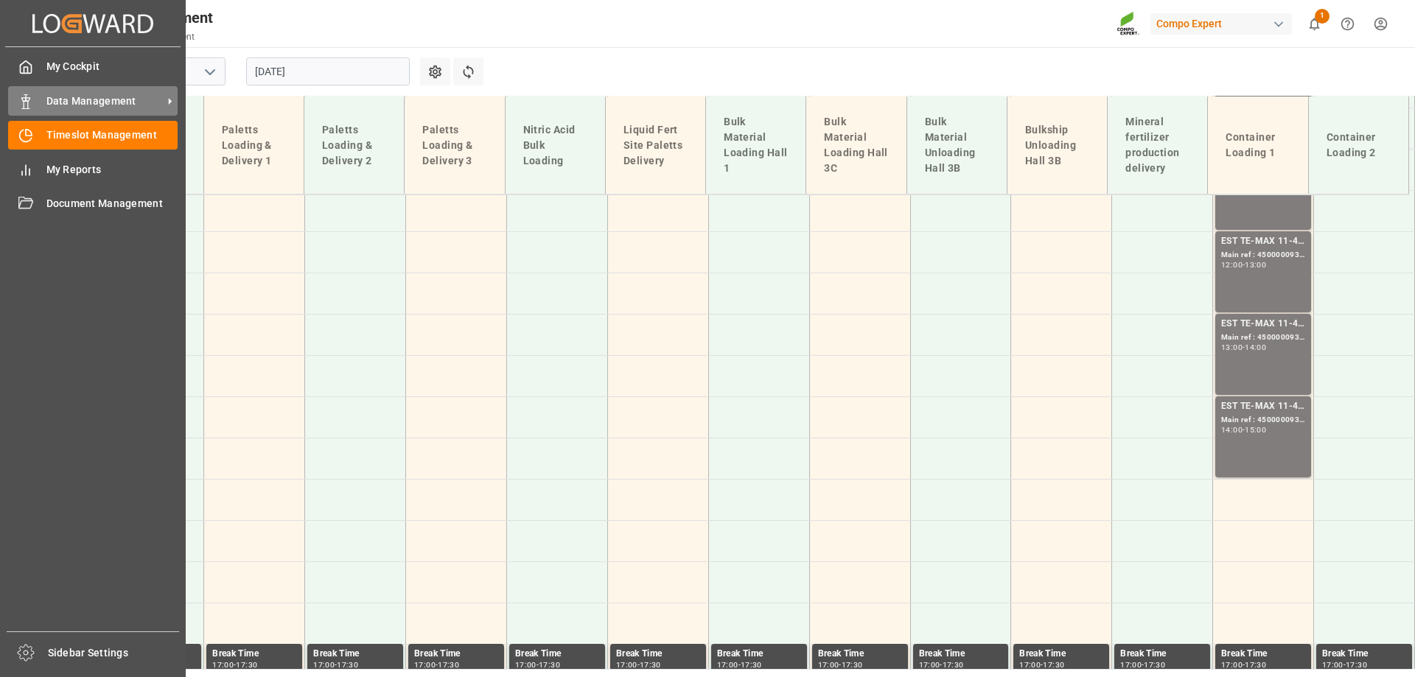
click at [23, 102] on icon at bounding box center [25, 101] width 15 height 15
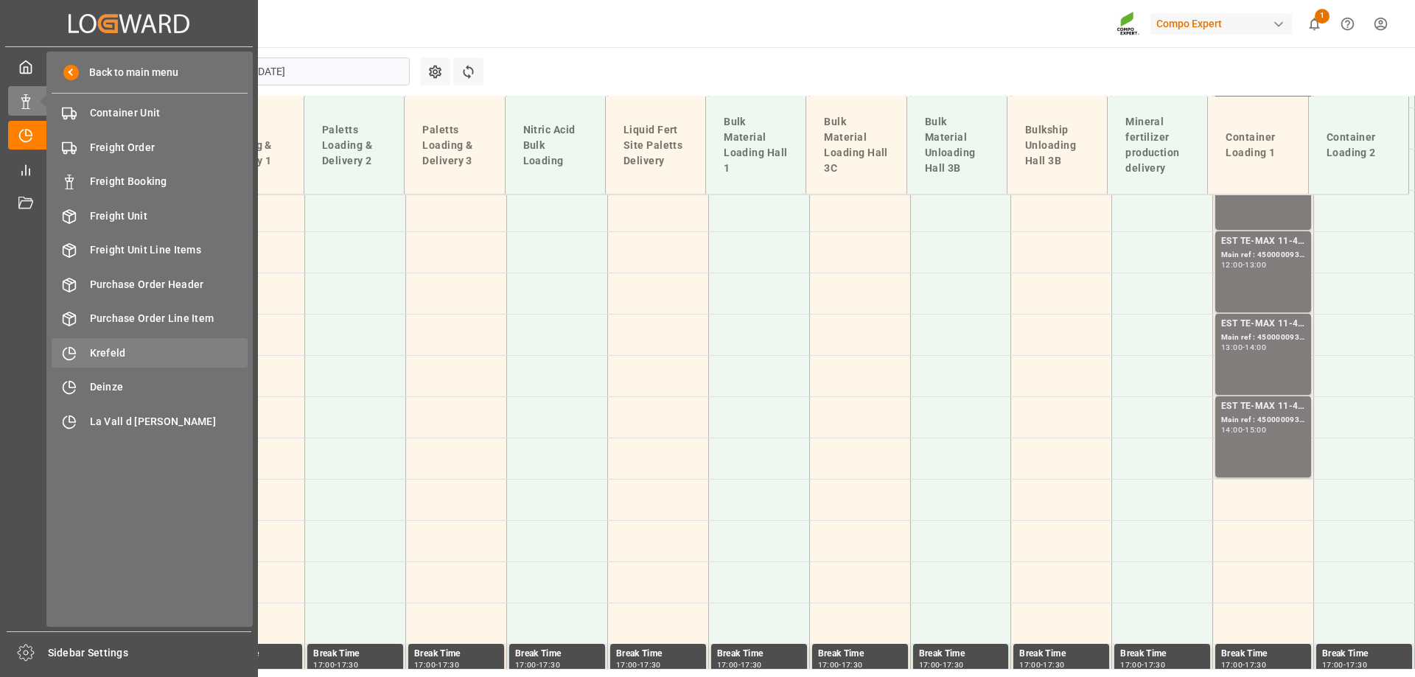
click at [135, 355] on span "Krefeld" at bounding box center [169, 353] width 158 height 15
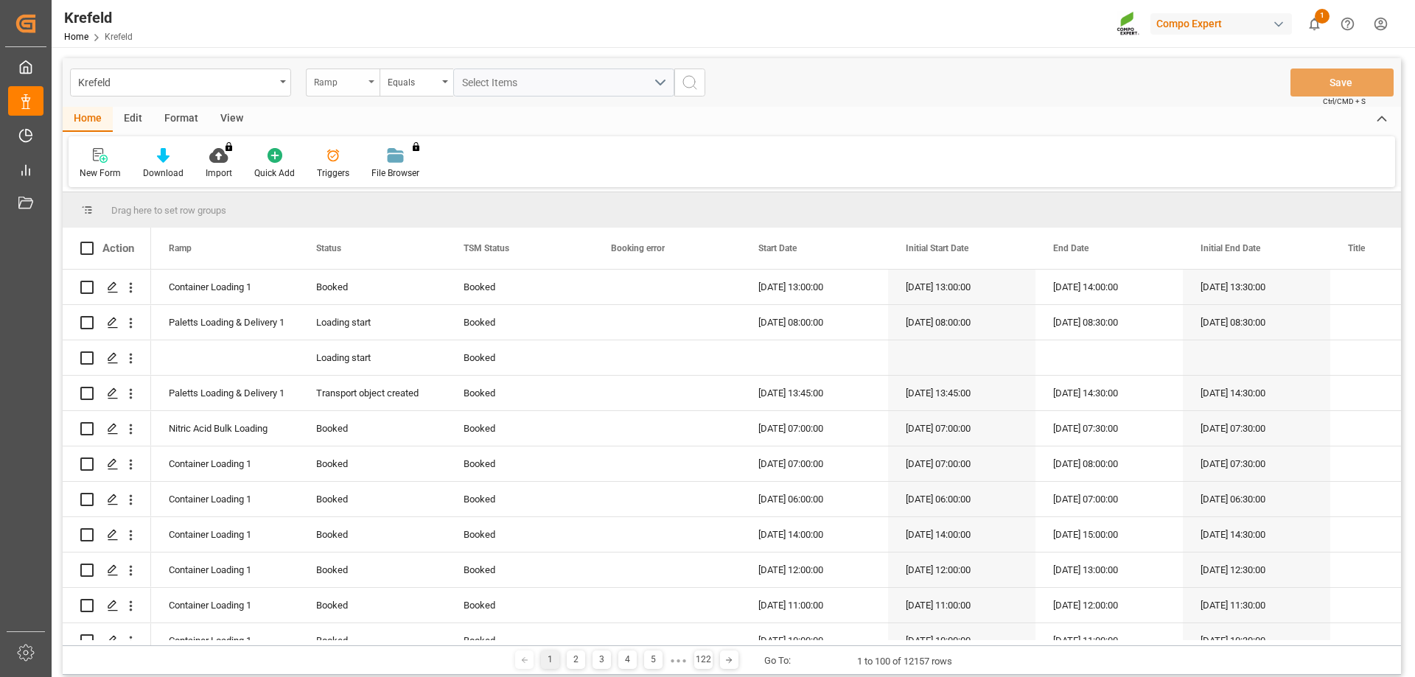
click at [331, 88] on div "Ramp" at bounding box center [339, 80] width 50 height 17
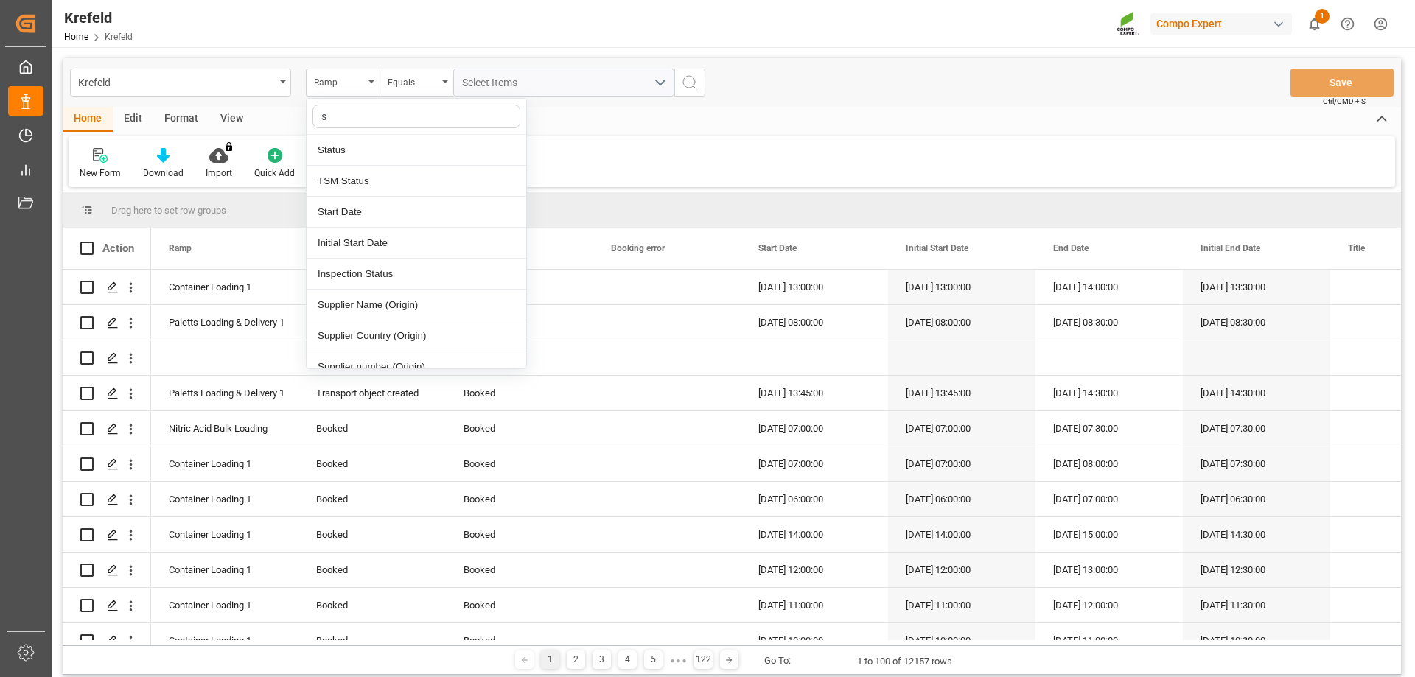
type input "sa"
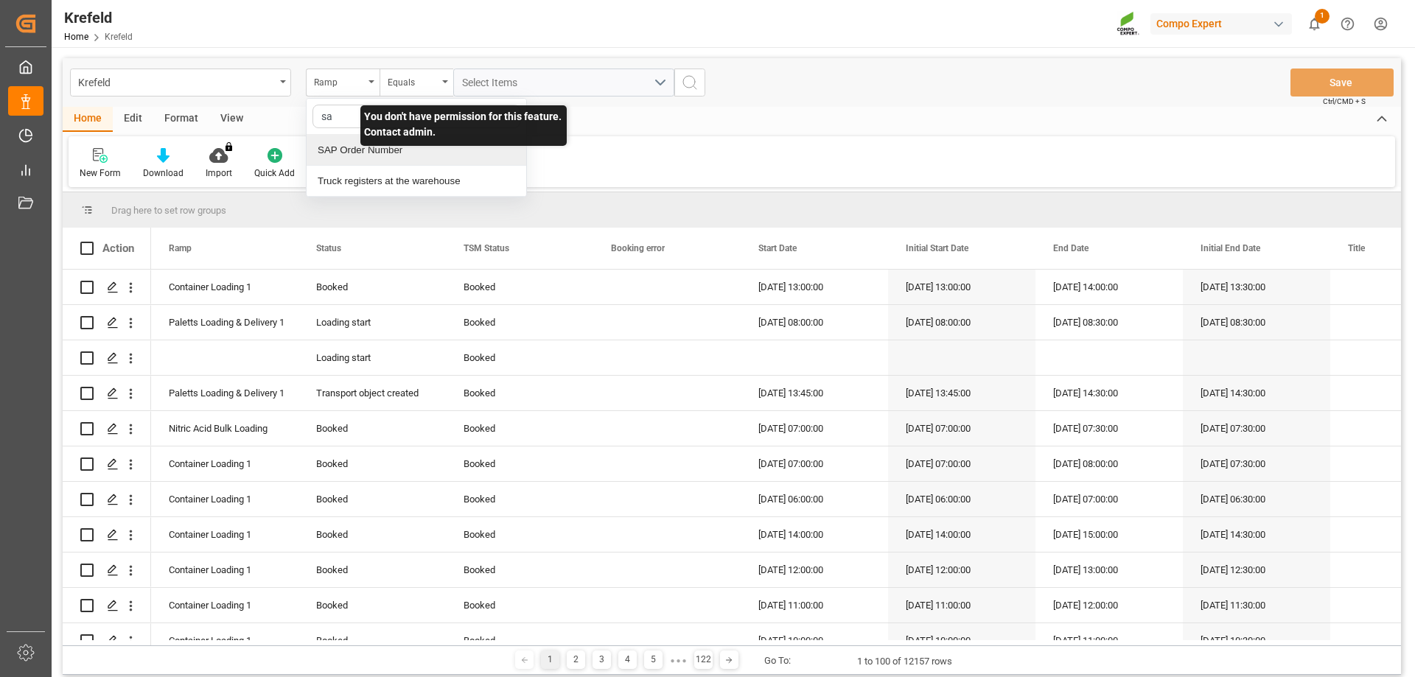
click at [379, 158] on div "SAP Order Number" at bounding box center [417, 150] width 220 height 31
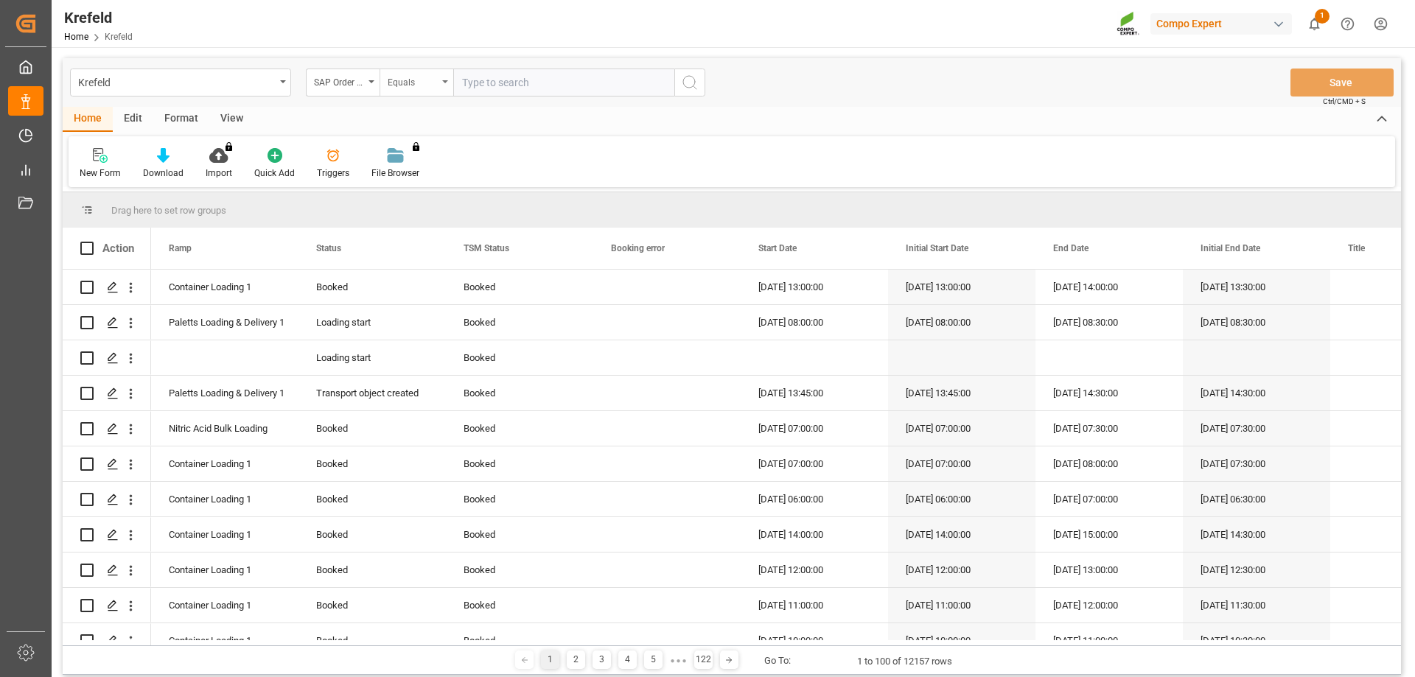
click at [406, 87] on div "Equals" at bounding box center [413, 80] width 50 height 17
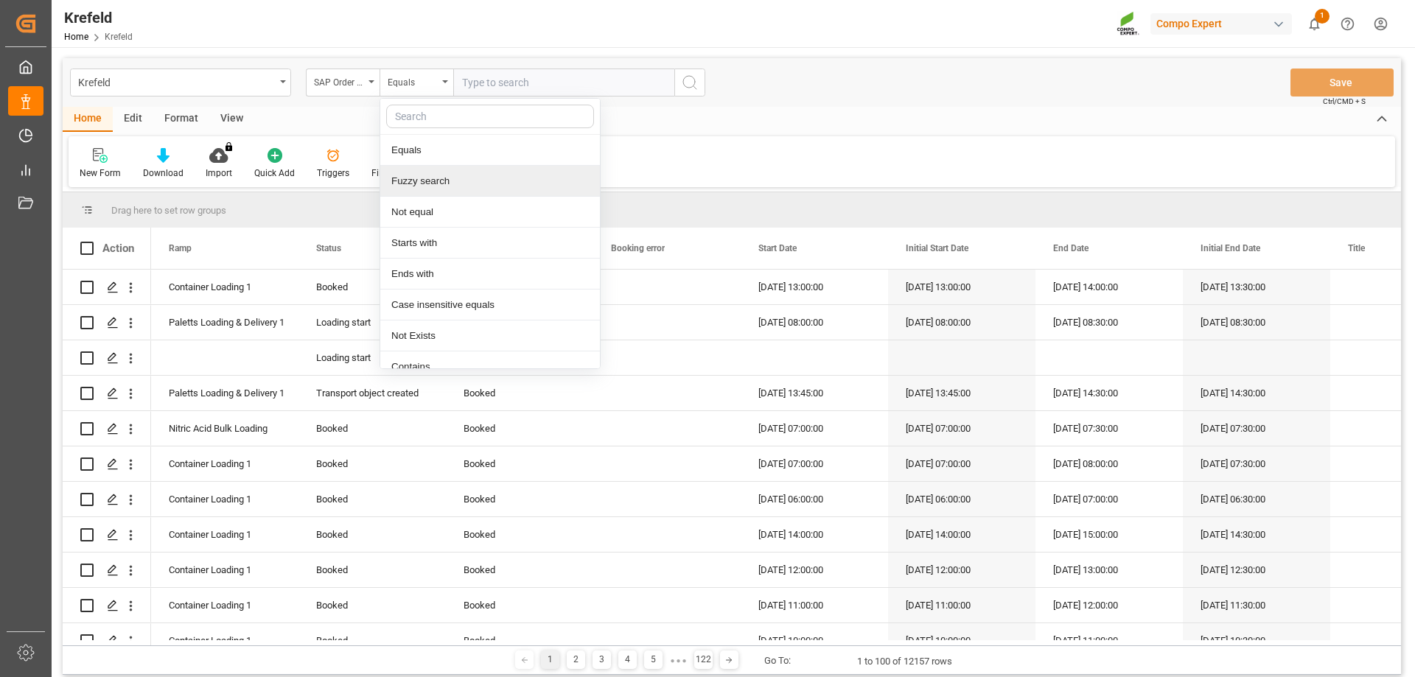
click at [433, 180] on div "Fuzzy search" at bounding box center [490, 181] width 220 height 31
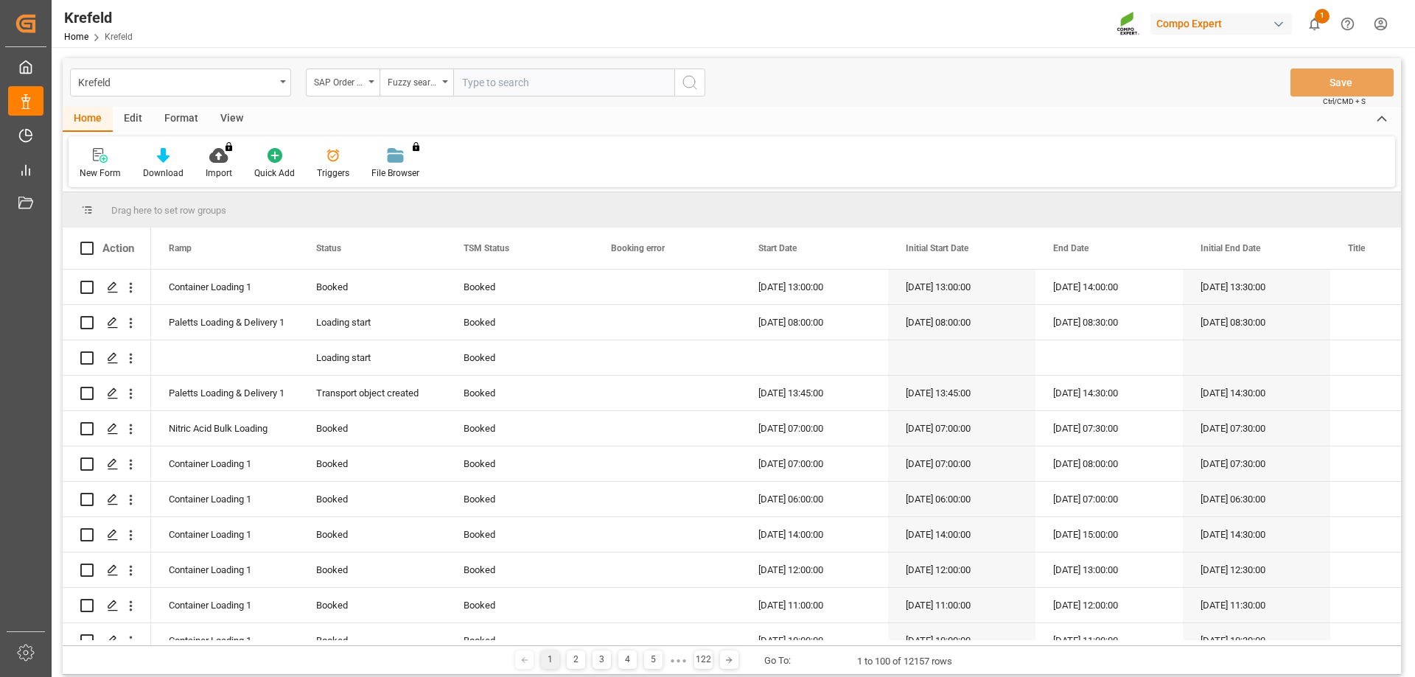
click at [504, 75] on input "text" at bounding box center [563, 83] width 221 height 28
type input "2000000976"
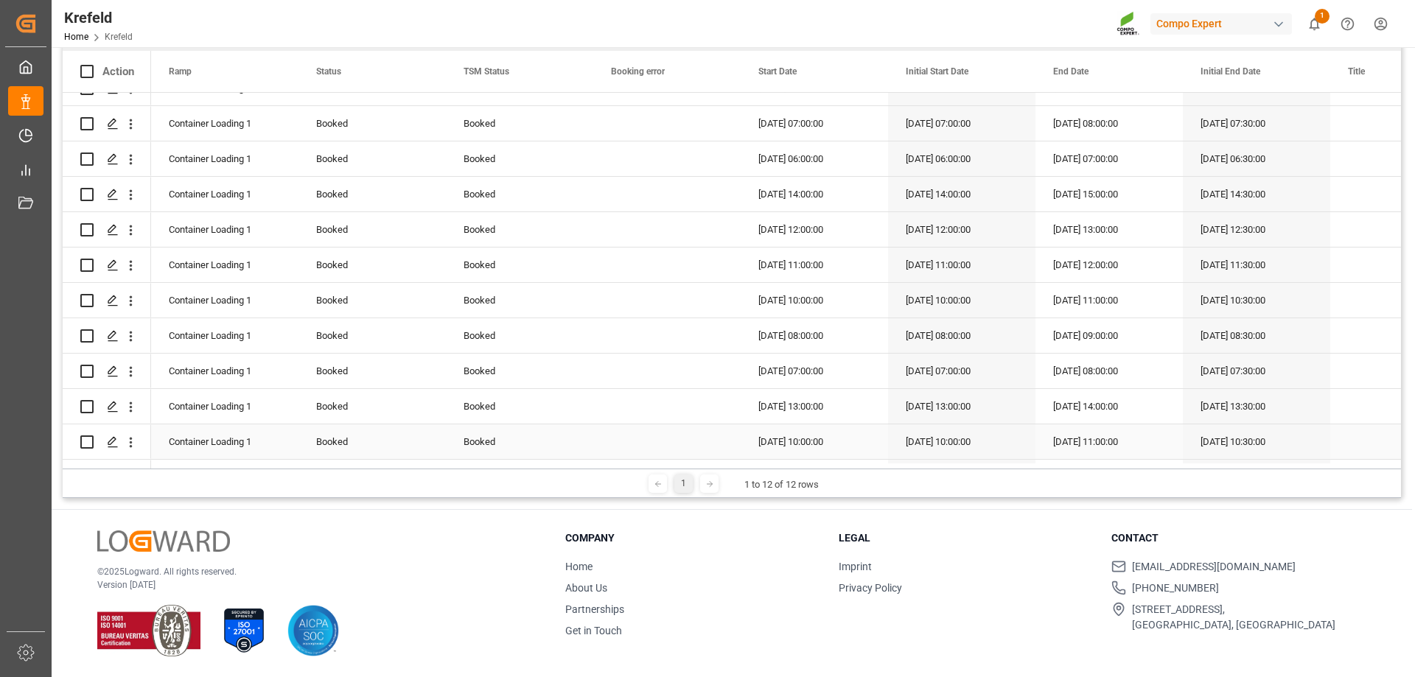
scroll to position [23, 0]
drag, startPoint x: 299, startPoint y: 469, endPoint x: 445, endPoint y: 468, distance: 146.7
click at [445, 468] on div "Drag here to set row groups Drag here to set column labels Action Ramp Status" at bounding box center [732, 256] width 1339 height 483
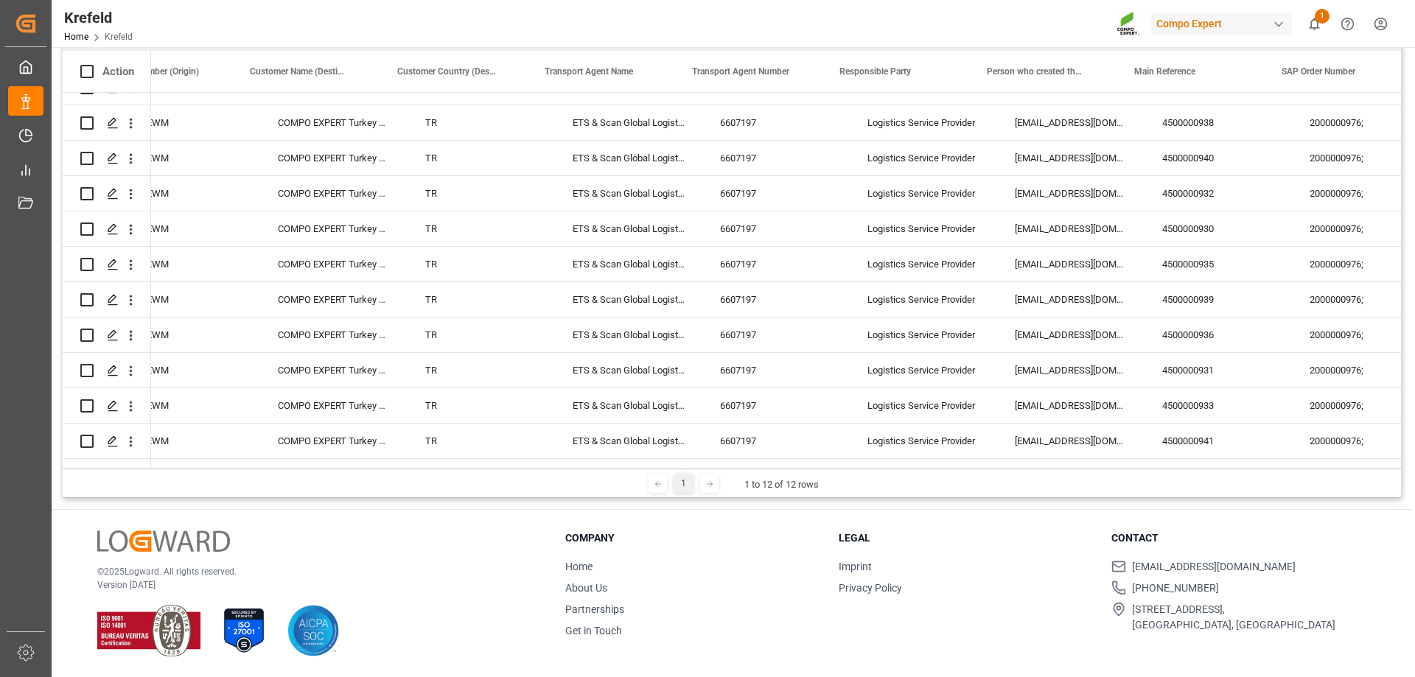
scroll to position [0, 0]
